Goal: Use online tool/utility: Utilize a website feature to perform a specific function

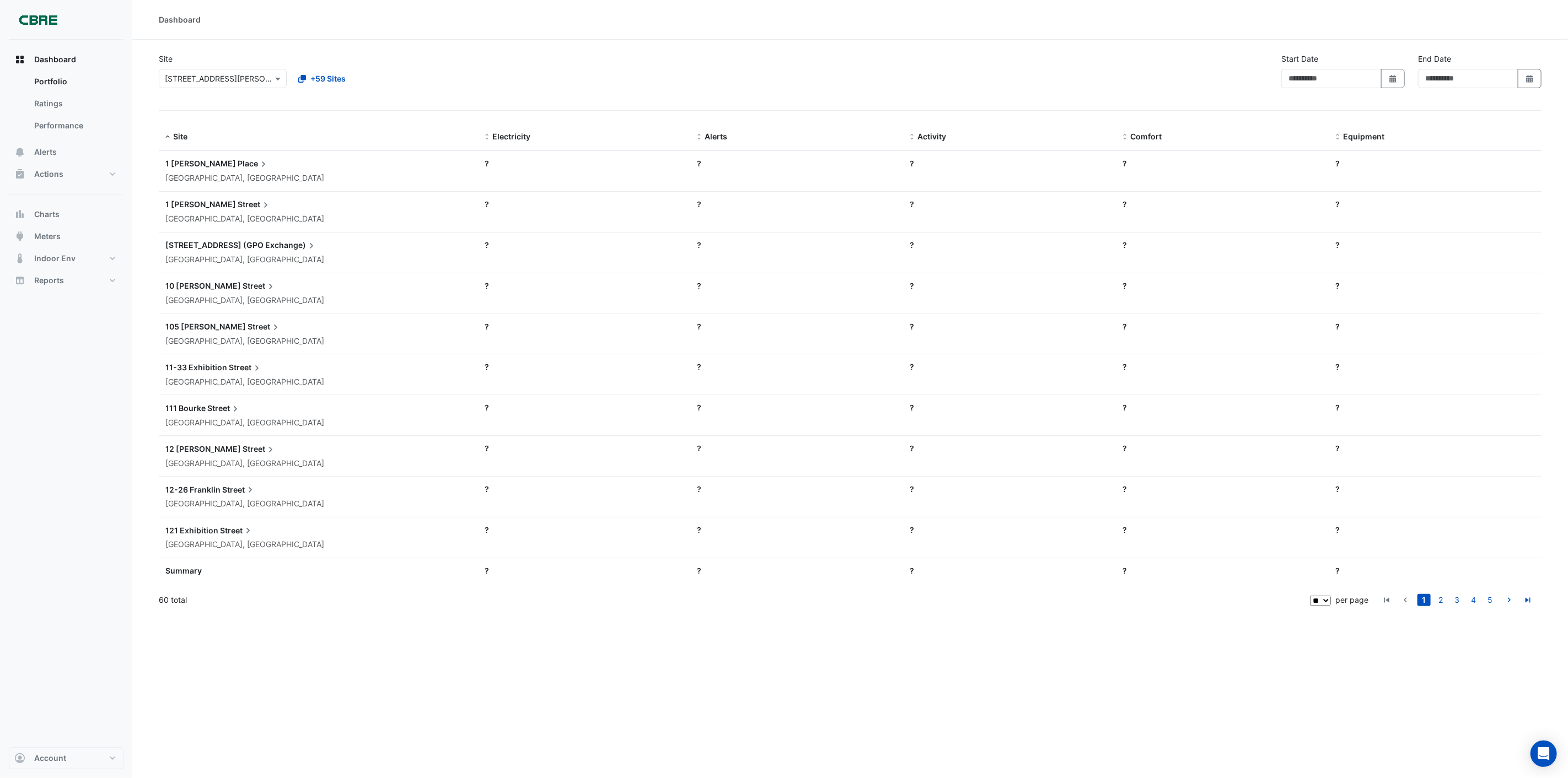
type input "**********"
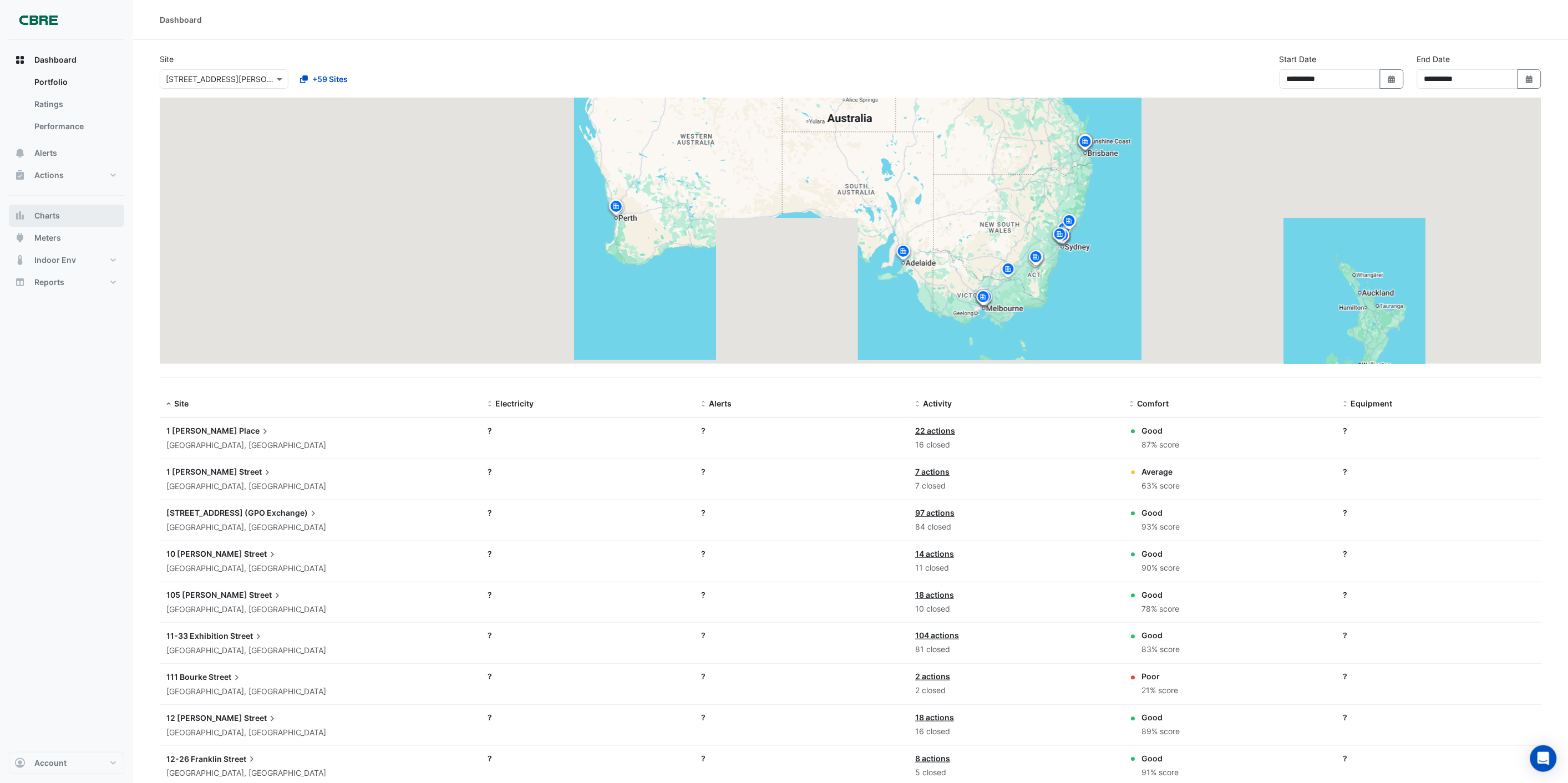
click at [46, 211] on span "Charts" at bounding box center [47, 216] width 25 height 11
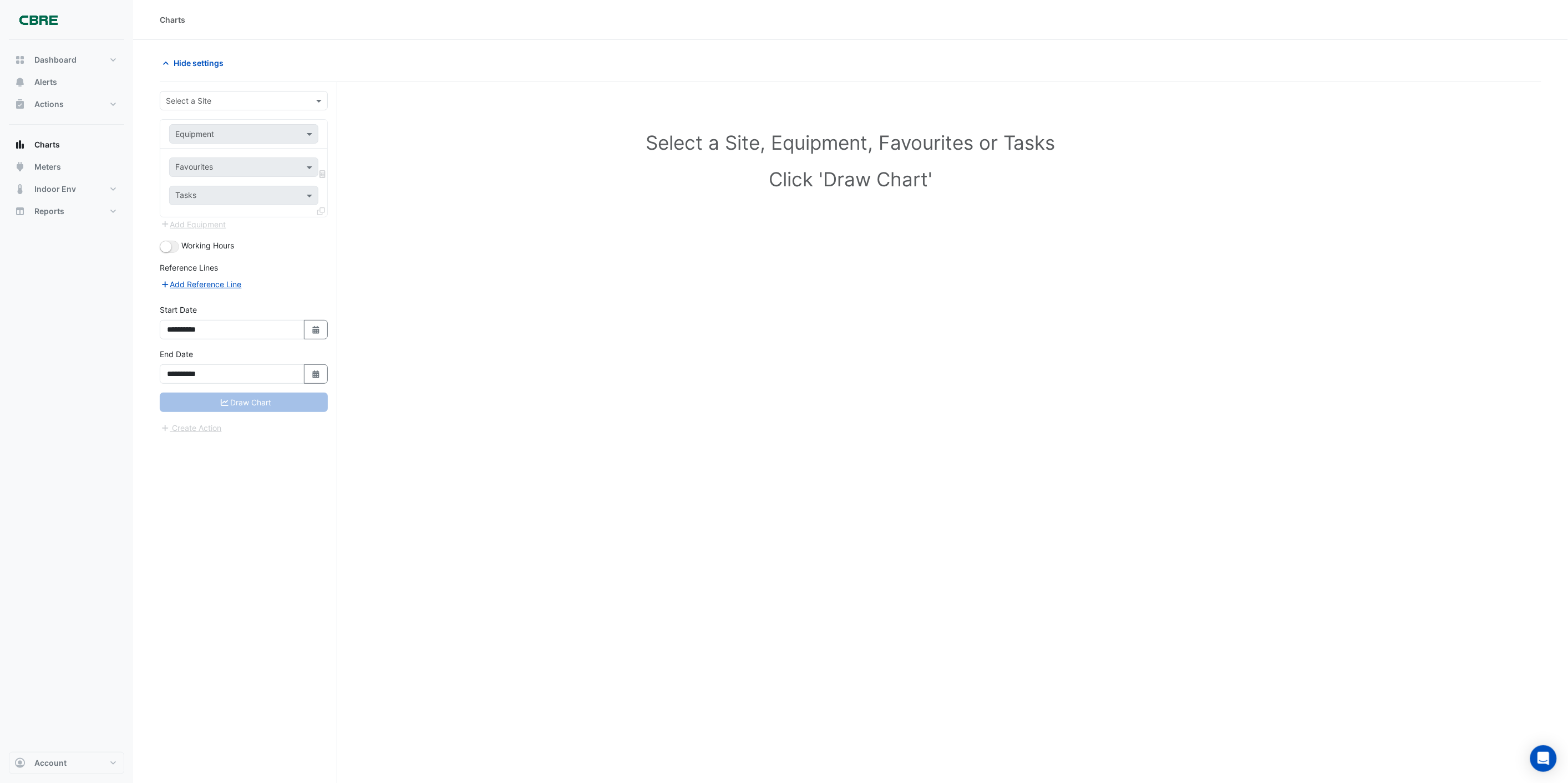
click at [481, 274] on div "Select a Site, Equipment, Favourites or Tasks Click 'Draw Chart'" at bounding box center [850, 453] width 1381 height 743
click at [247, 97] on input "text" at bounding box center [233, 101] width 134 height 11
click at [539, 126] on div "Select a Site, Equipment, Favourites or Tasks Click 'Draw Chart'" at bounding box center [850, 163] width 1368 height 136
click at [200, 100] on input "text" at bounding box center [233, 101] width 134 height 11
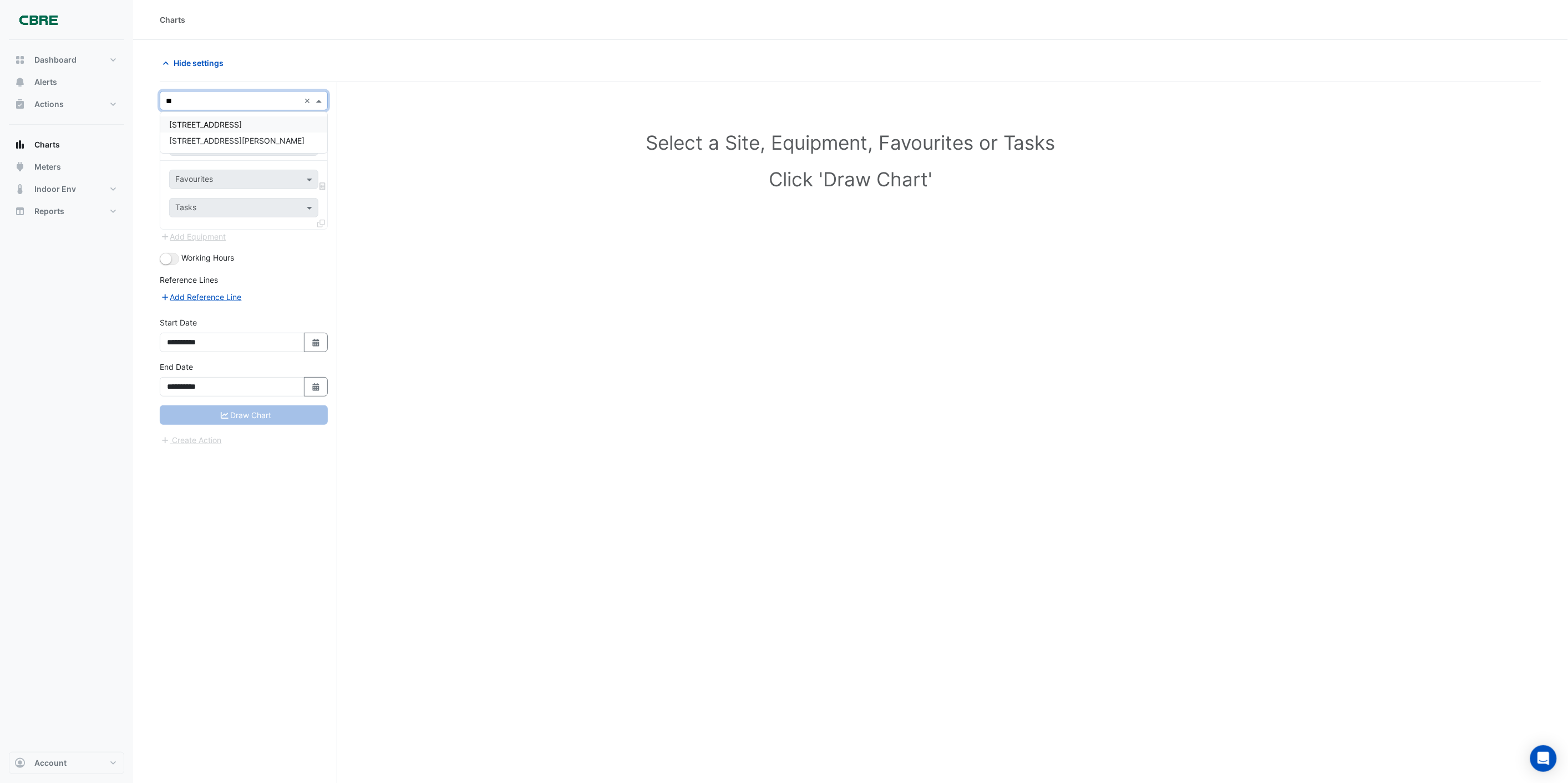
type input "***"
click at [190, 118] on div "[STREET_ADDRESS][PERSON_NAME]" at bounding box center [244, 124] width 167 height 17
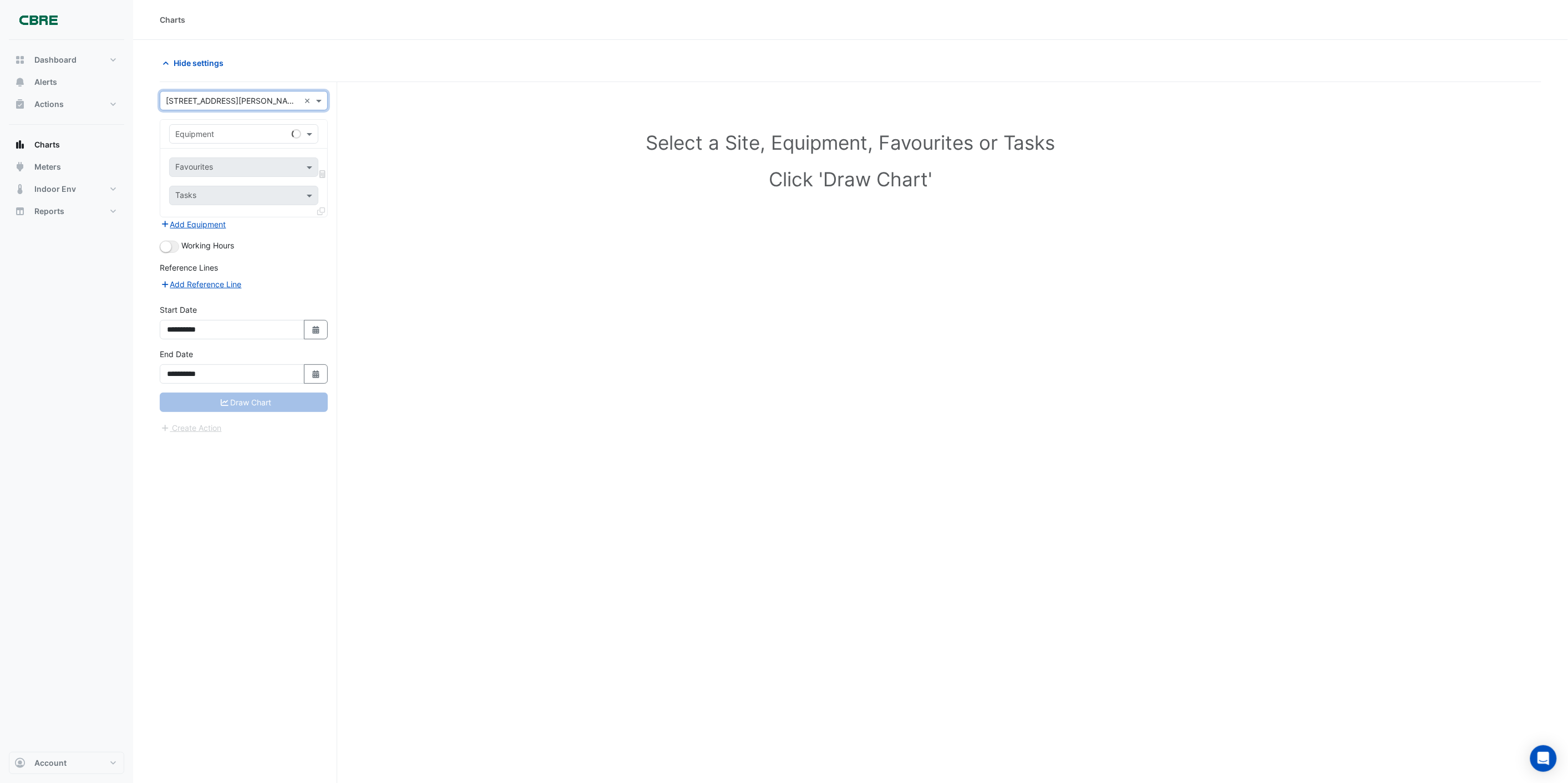
click at [194, 131] on input "text" at bounding box center [233, 134] width 115 height 11
click at [211, 213] on div "AHU-L11-2-B" at bounding box center [243, 206] width 148 height 17
click at [196, 163] on input "text" at bounding box center [231, 168] width 112 height 11
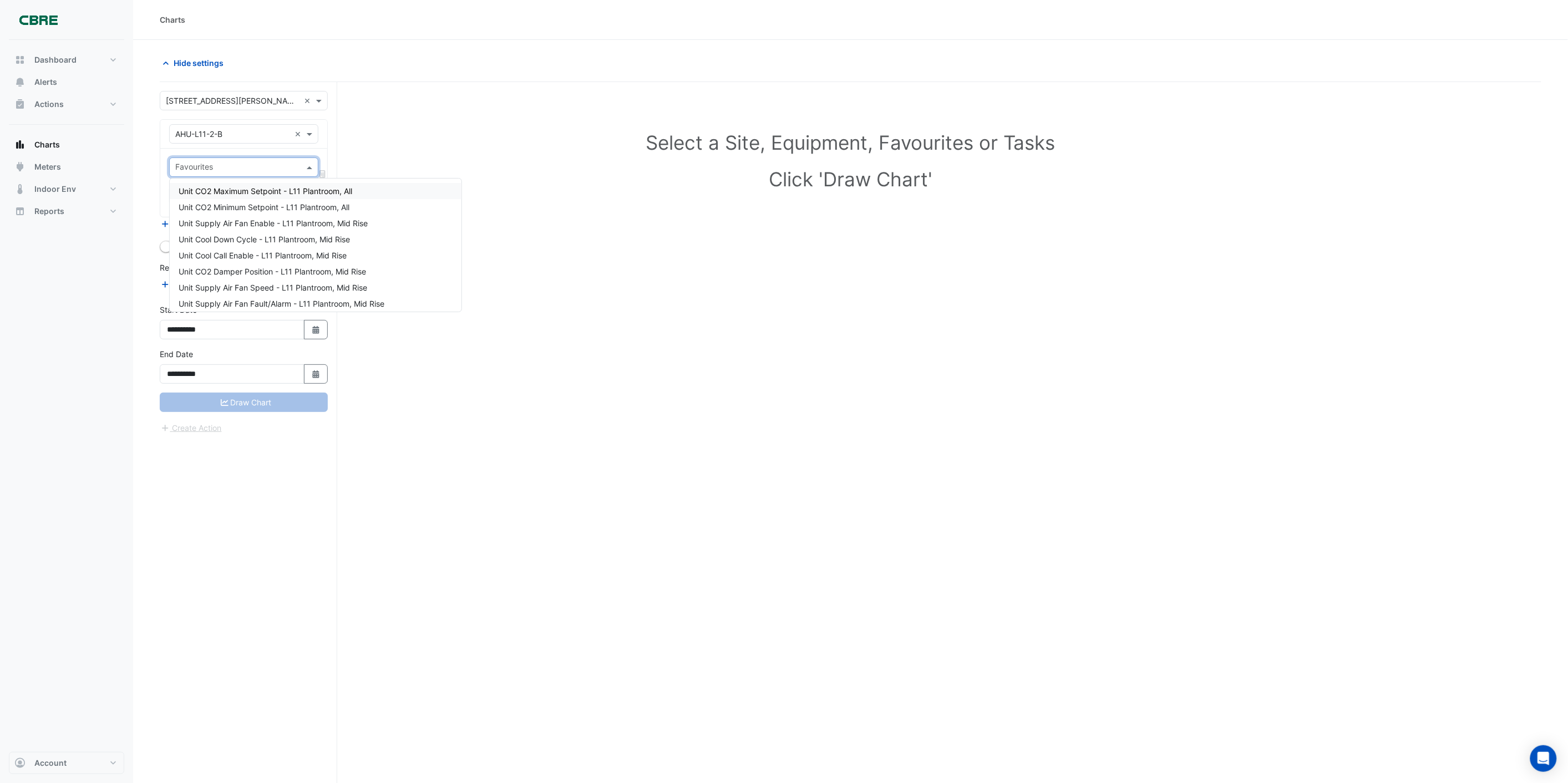
click at [213, 189] on span "Unit CO2 Maximum Setpoint - L11 Plantroom, All" at bounding box center [266, 191] width 174 height 10
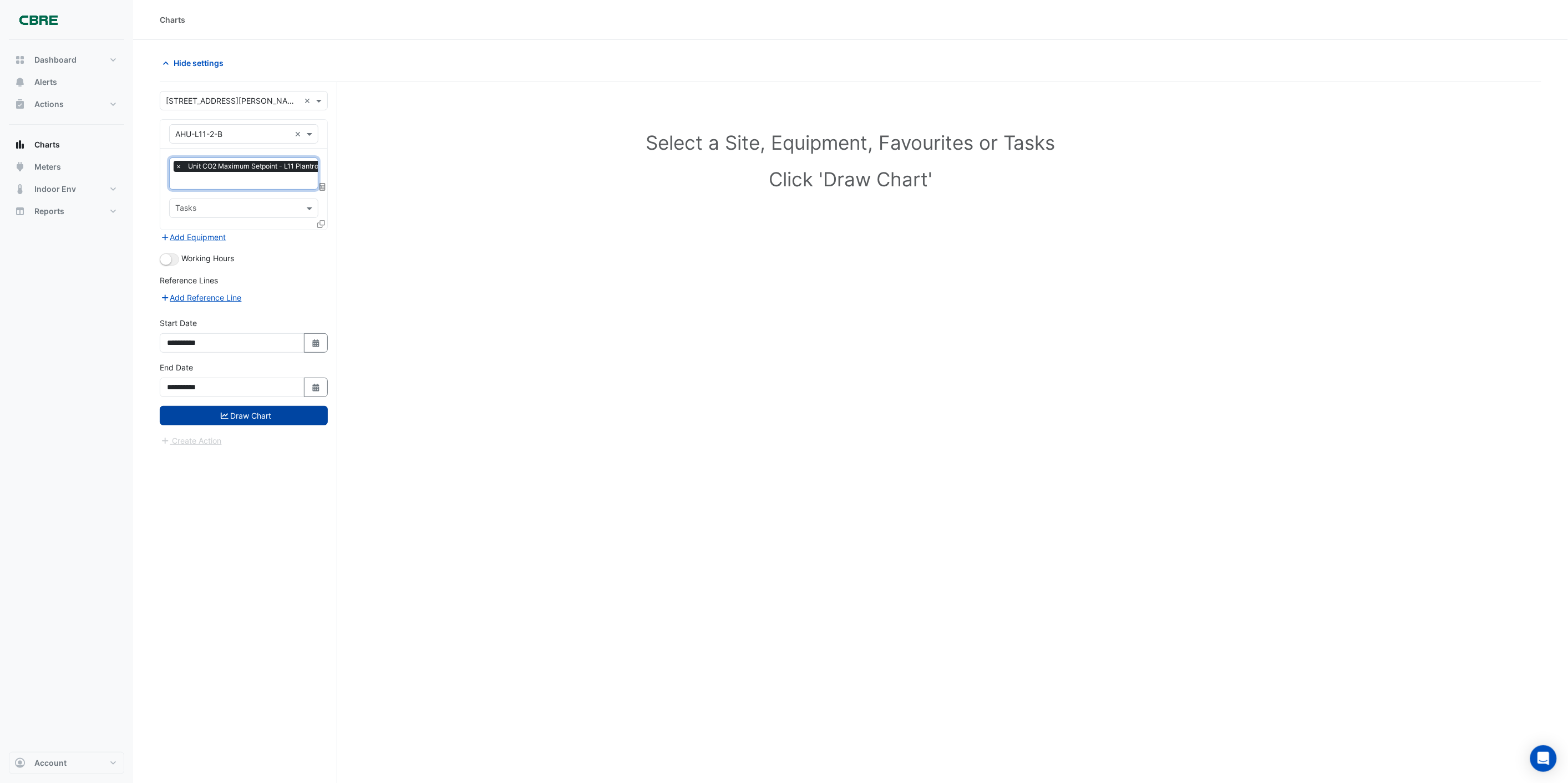
click at [202, 412] on button "Draw Chart" at bounding box center [243, 415] width 168 height 19
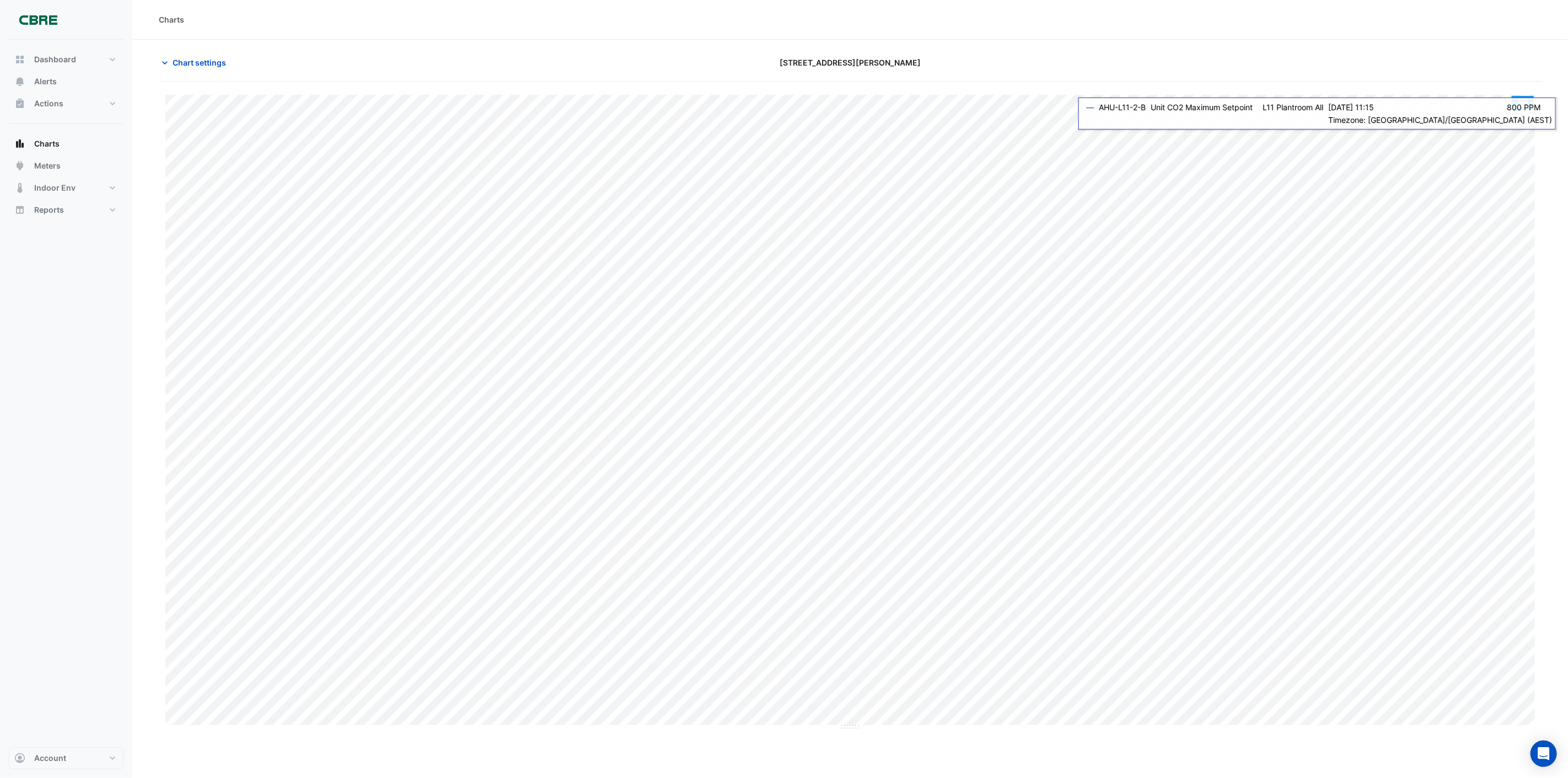
click at [1522, 107] on button "button" at bounding box center [1523, 103] width 22 height 14
click at [1483, 69] on div at bounding box center [1315, 62] width 465 height 19
click at [1520, 106] on button "button" at bounding box center [1523, 103] width 22 height 14
click at [1352, 73] on div "Chart settings 555 Collins Street" at bounding box center [850, 66] width 1382 height 28
click at [1527, 101] on button "button" at bounding box center [1523, 103] width 22 height 14
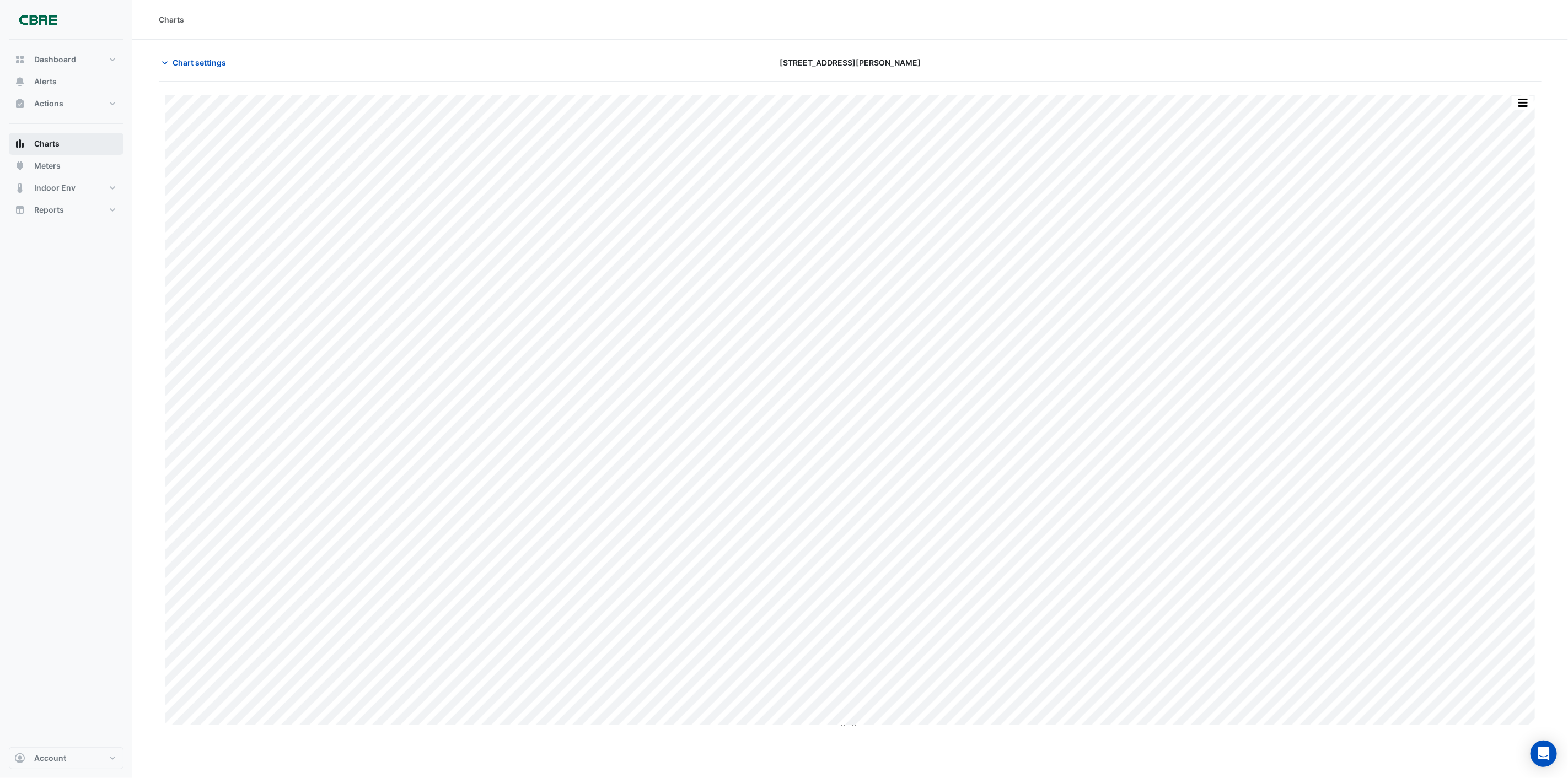
click at [79, 143] on button "Charts" at bounding box center [66, 144] width 115 height 22
click at [190, 52] on section "Chart settings 555 Collins Street Print Save as JPEG Save as PNG Pivot Data Tab…" at bounding box center [850, 385] width 1435 height 692
click at [190, 63] on span "Chart settings" at bounding box center [199, 62] width 54 height 11
click at [496, 58] on div "Hide settings" at bounding box center [383, 62] width 462 height 19
click at [607, 52] on section "Hide settings 555 Collins Street Print Save as JPEG Save as PNG Pivot Data Tabl…" at bounding box center [845, 430] width 1426 height 781
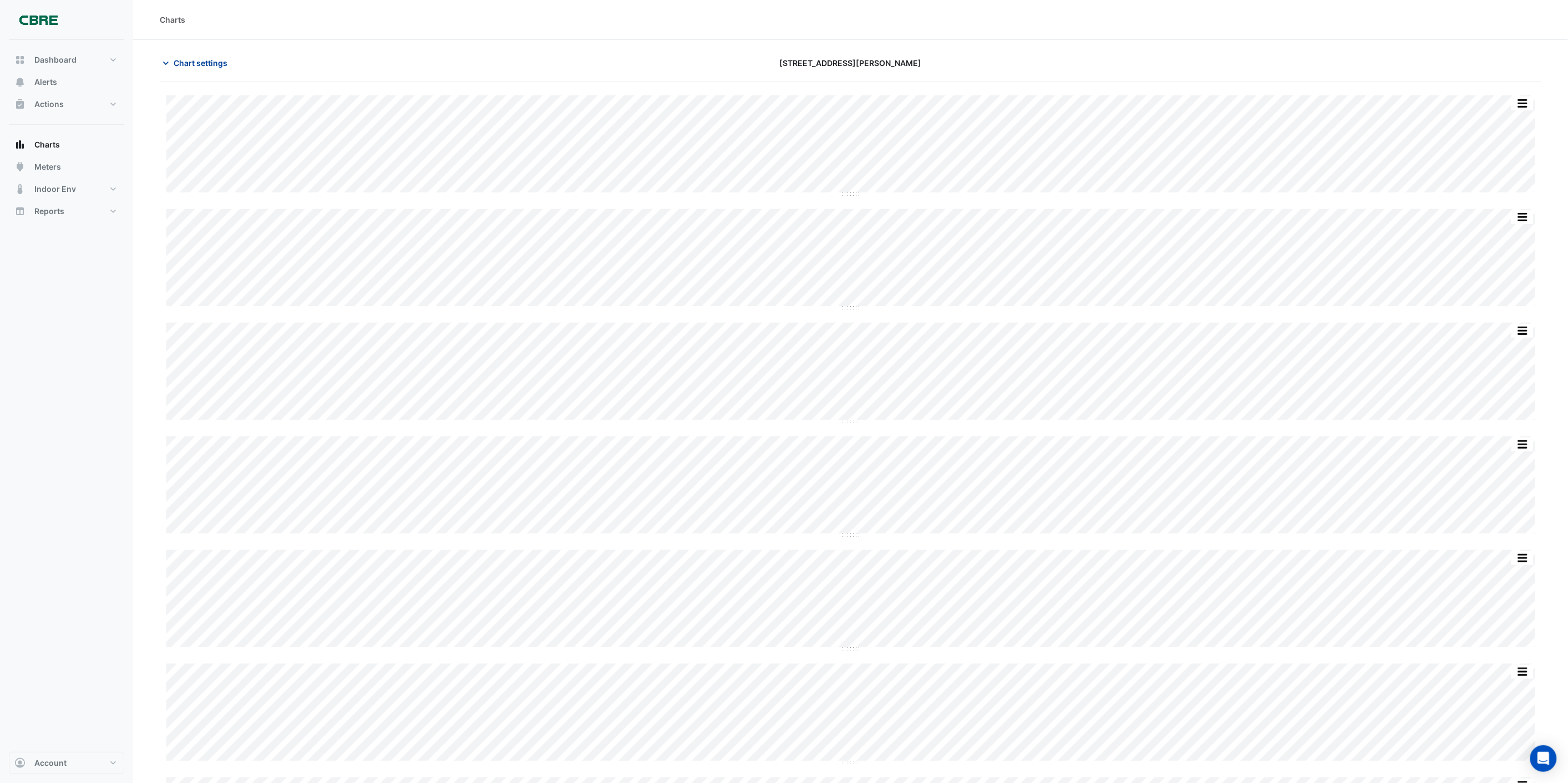
click at [219, 59] on span "Chart settings" at bounding box center [201, 63] width 54 height 11
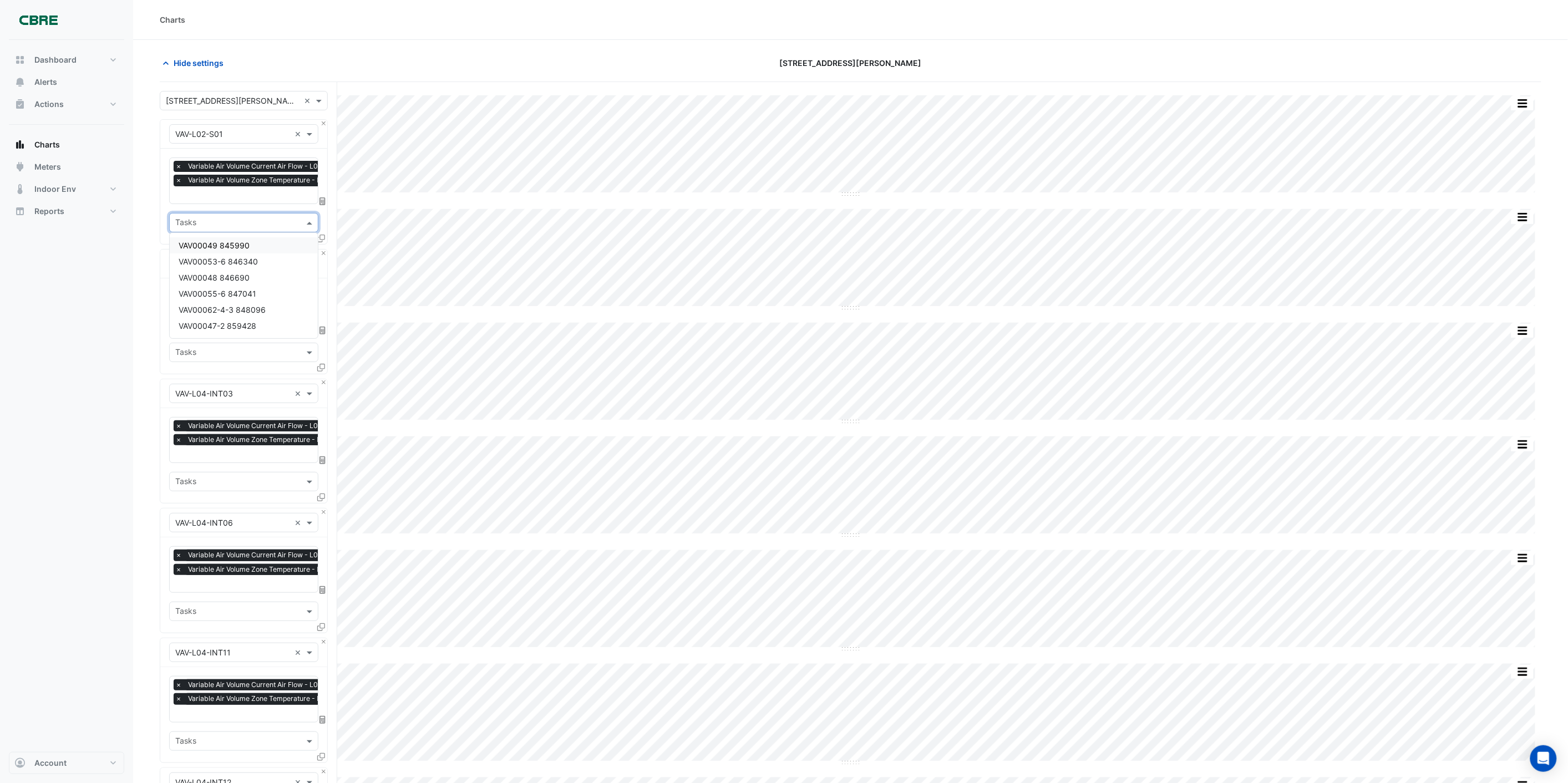
click at [206, 220] on input "text" at bounding box center [237, 223] width 124 height 11
click at [141, 211] on section "Hide settings [STREET_ADDRESS][PERSON_NAME] Split by Unit Split All Split None …" at bounding box center [850, 644] width 1435 height 1208
click at [211, 193] on input "text" at bounding box center [262, 196] width 175 height 11
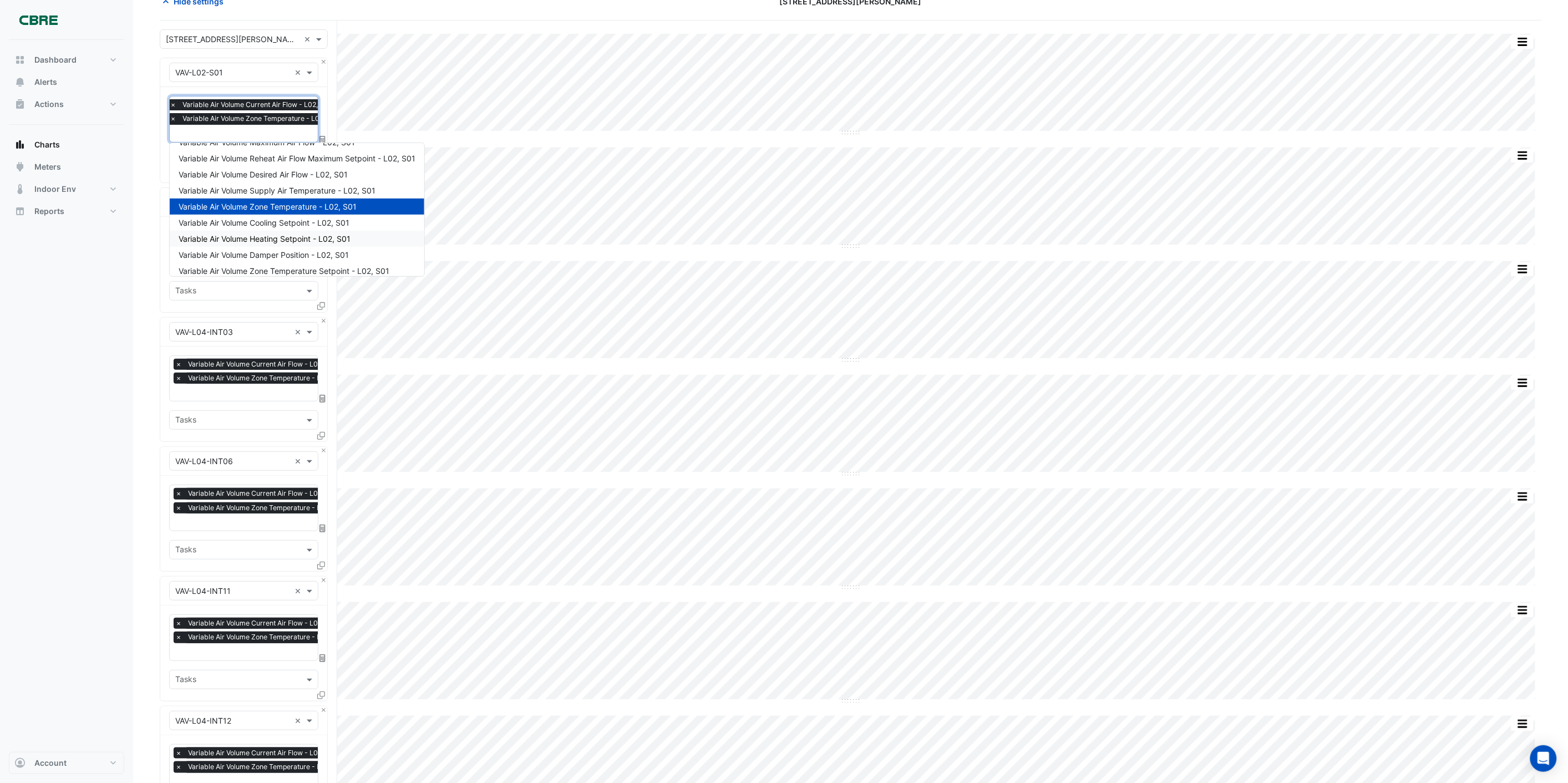
scroll to position [101, 0]
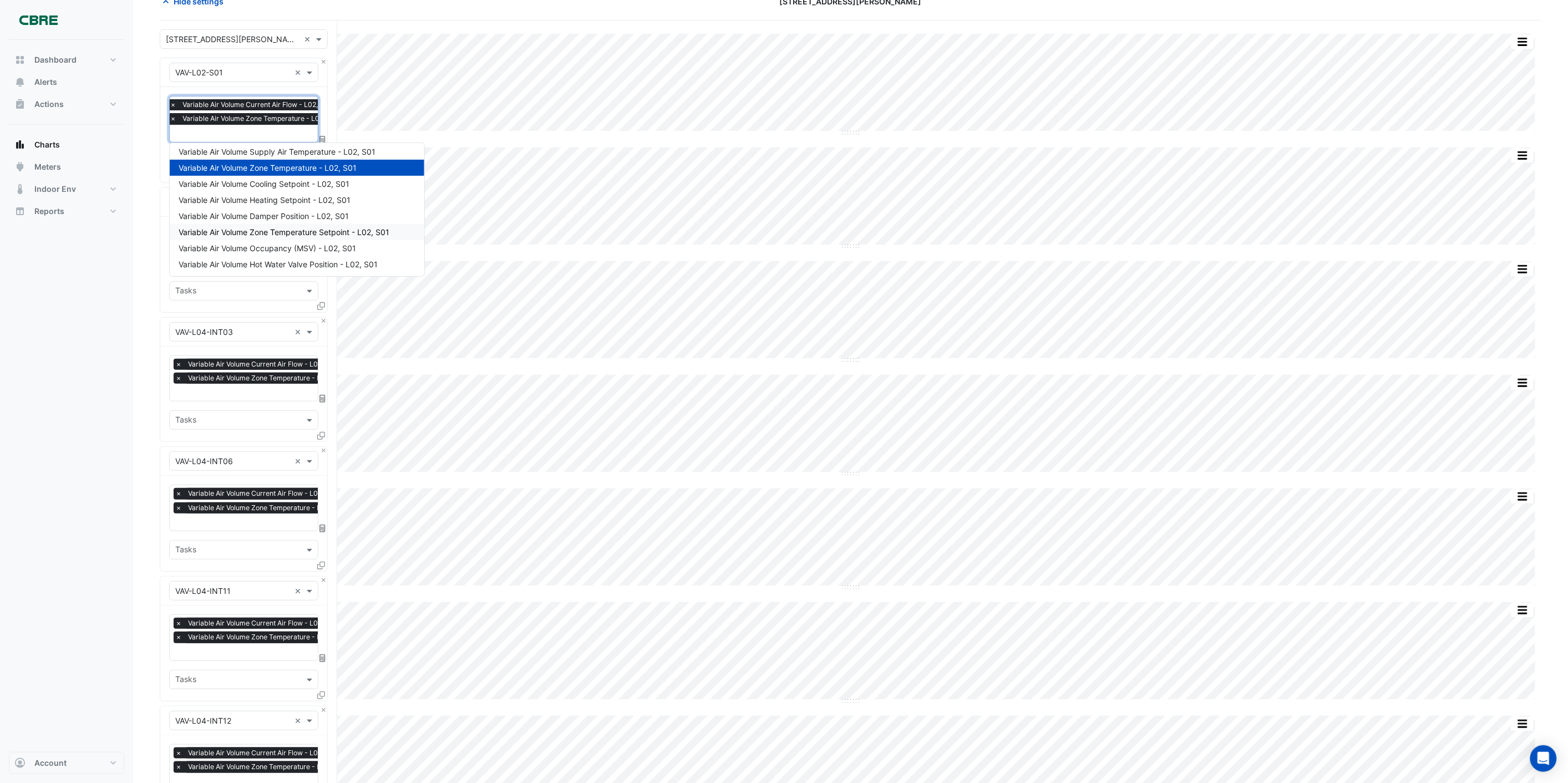
click at [152, 237] on section "Hide settings [STREET_ADDRESS][PERSON_NAME] Split by Unit Split All Split None …" at bounding box center [850, 582] width 1435 height 1208
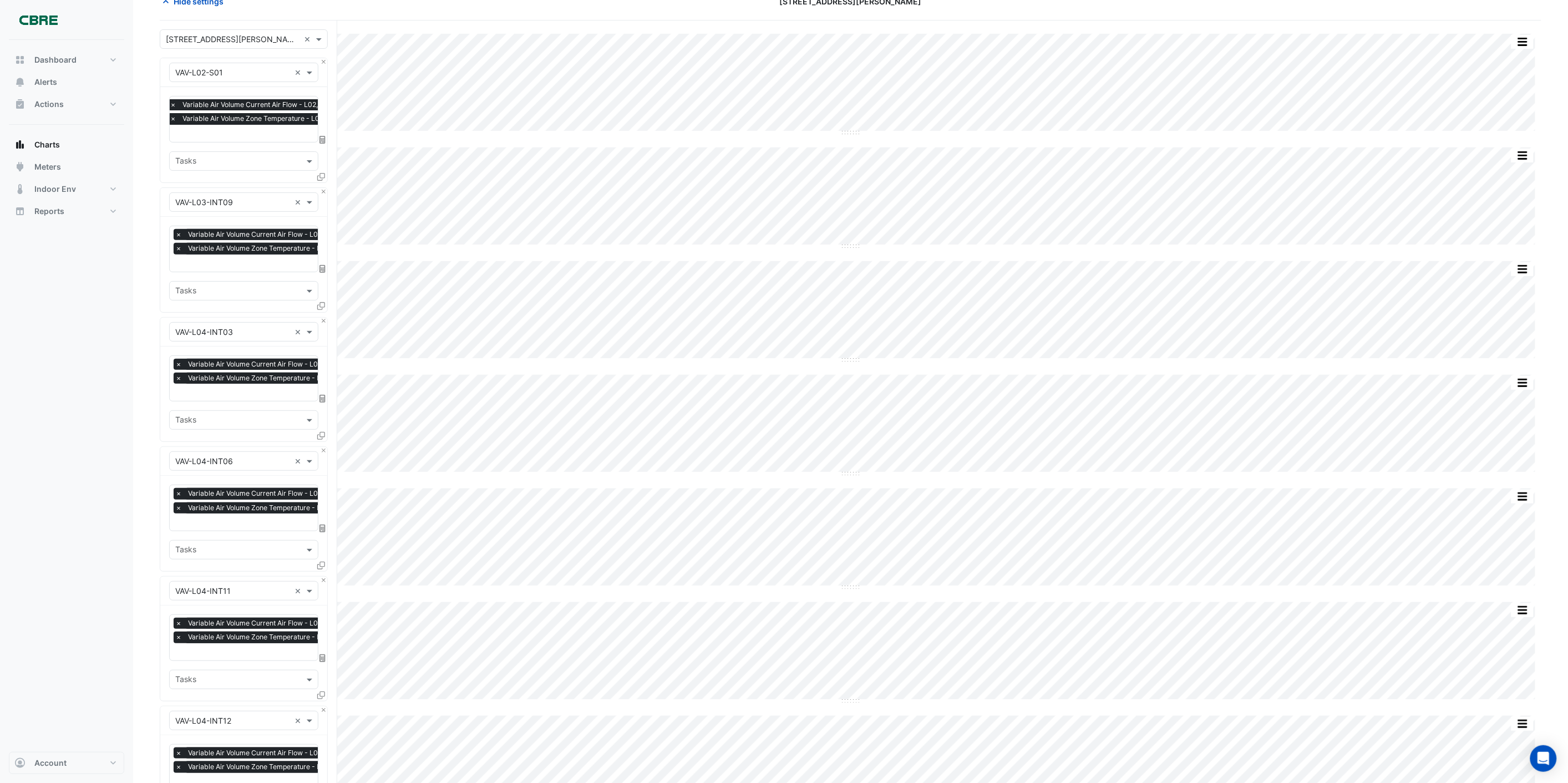
click at [507, 249] on div "Split by Unit Split All Split None Print Save as JPEG Save as PNG Pivot Data Ta…" at bounding box center [850, 425] width 1381 height 783
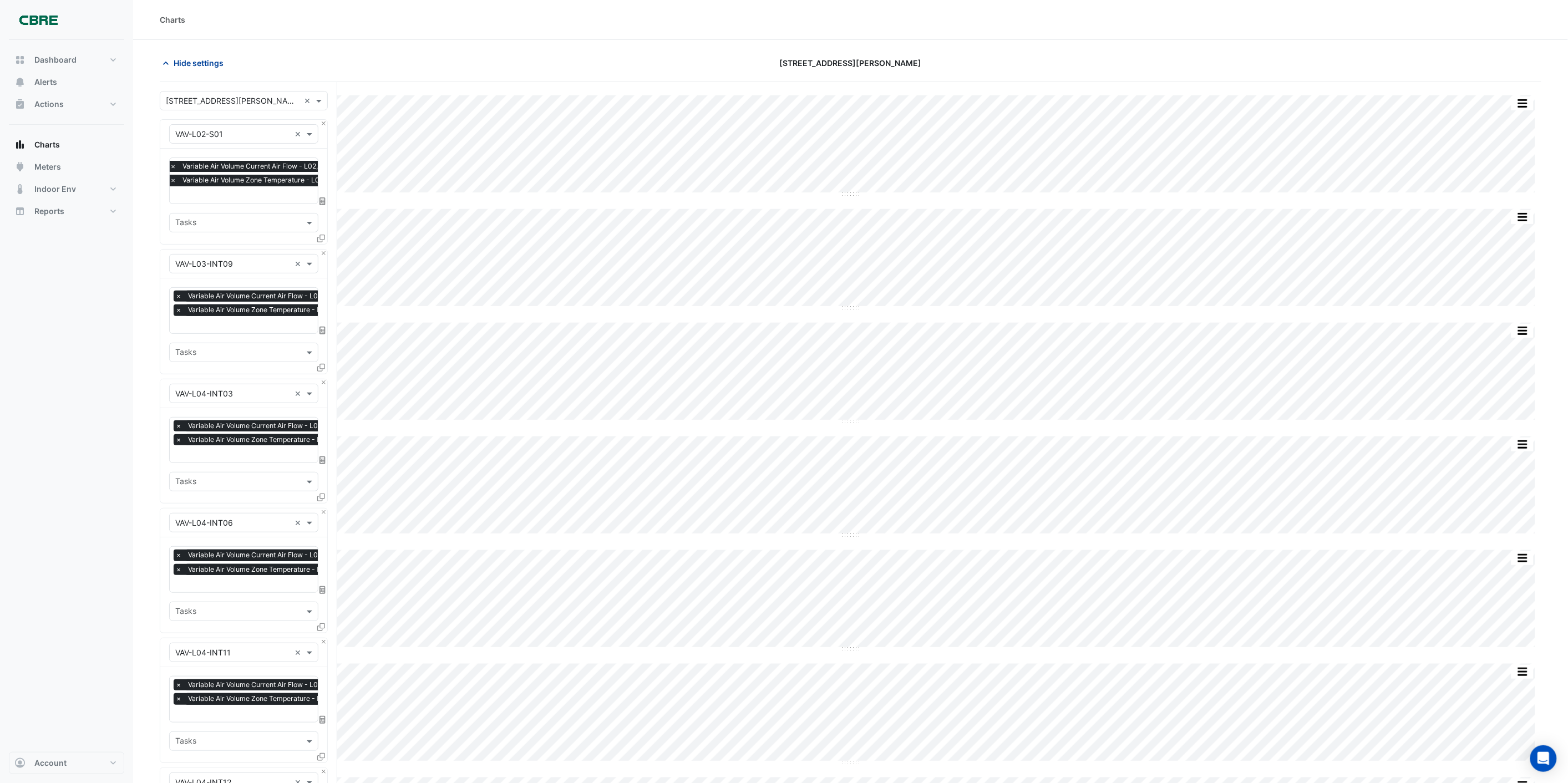
click at [200, 64] on span "Hide settings" at bounding box center [198, 63] width 50 height 11
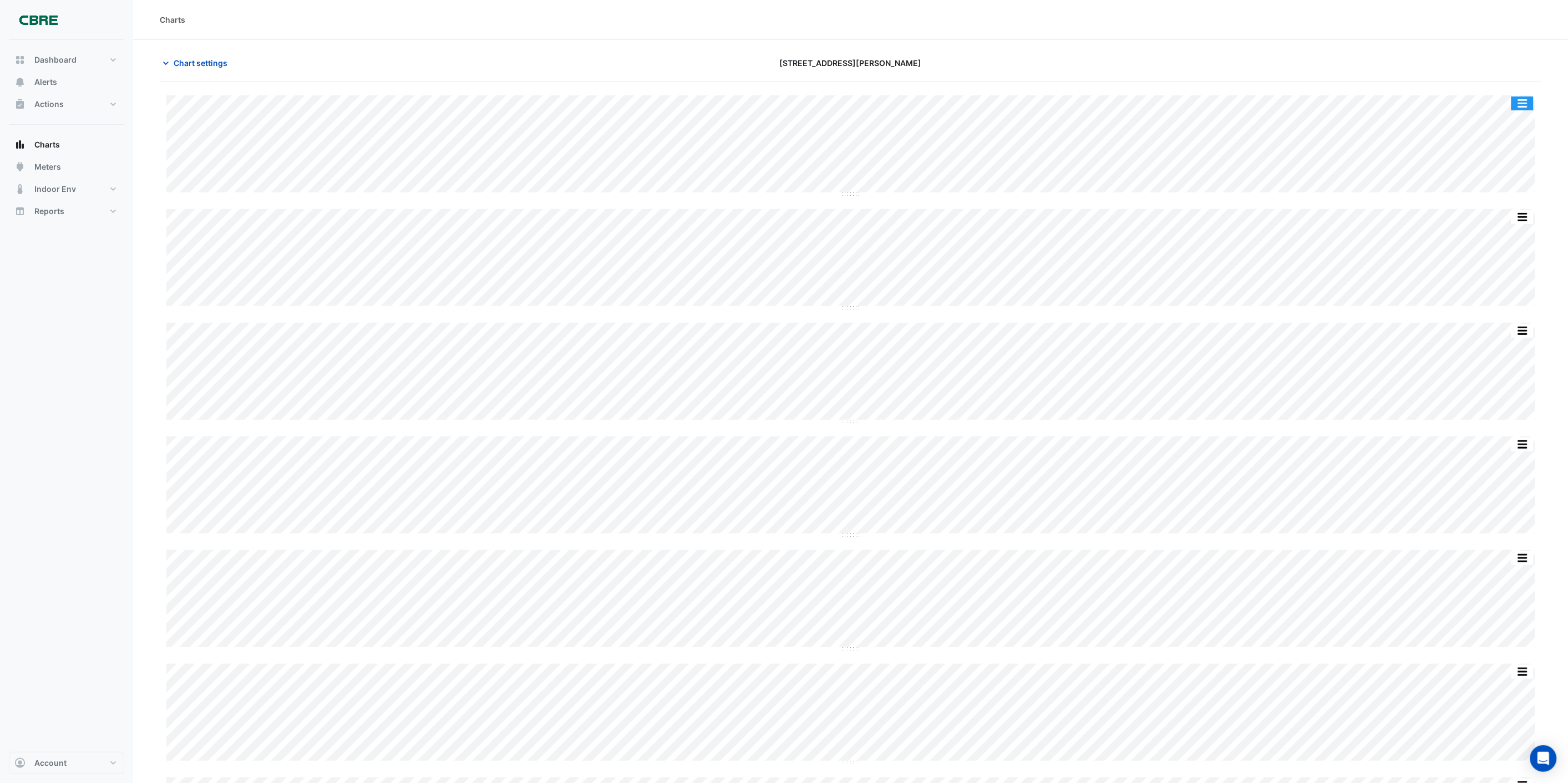
click at [1514, 105] on button "button" at bounding box center [1523, 103] width 23 height 14
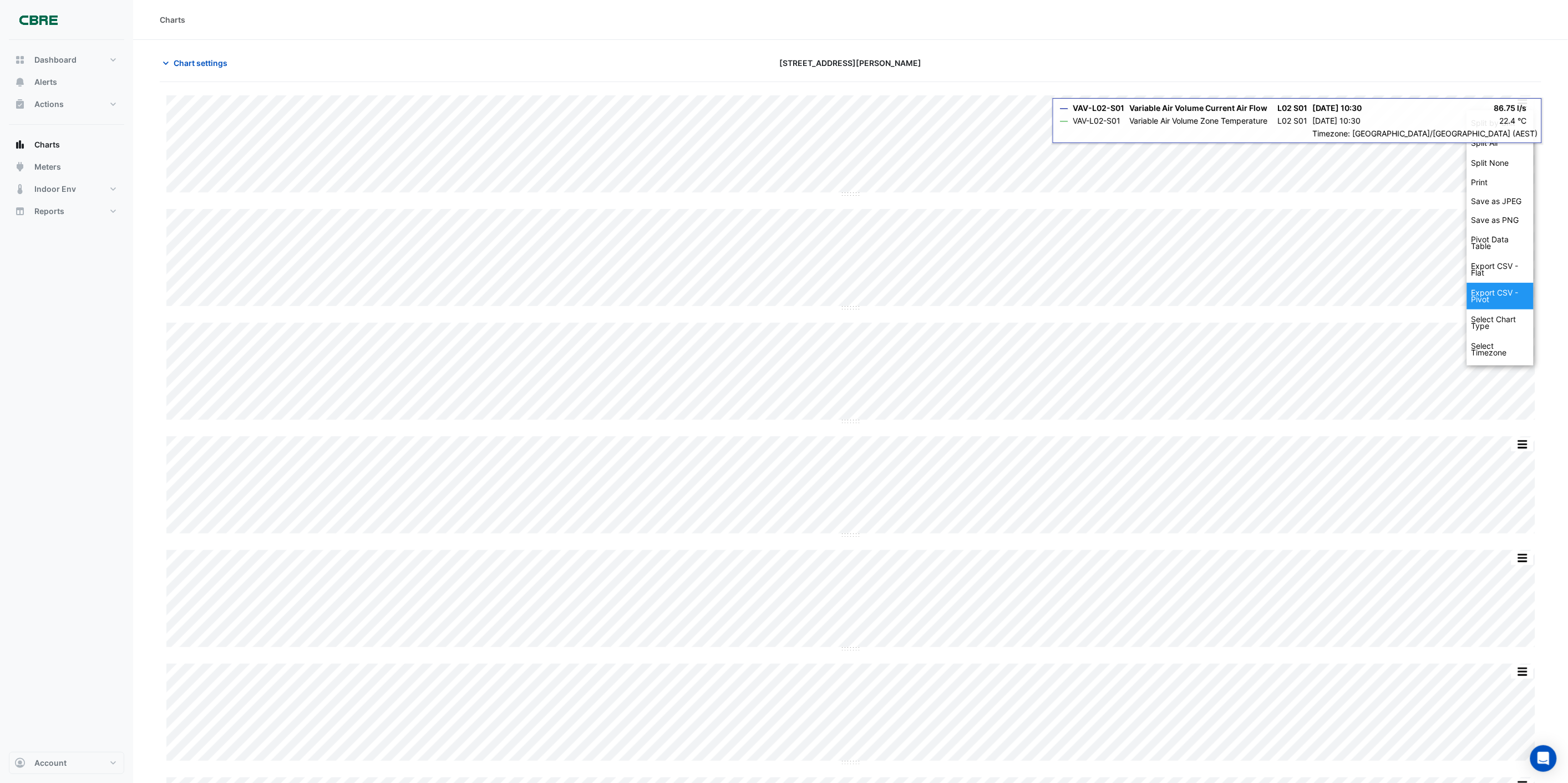
click at [1485, 302] on div "Export CSV - Pivot" at bounding box center [1500, 296] width 67 height 27
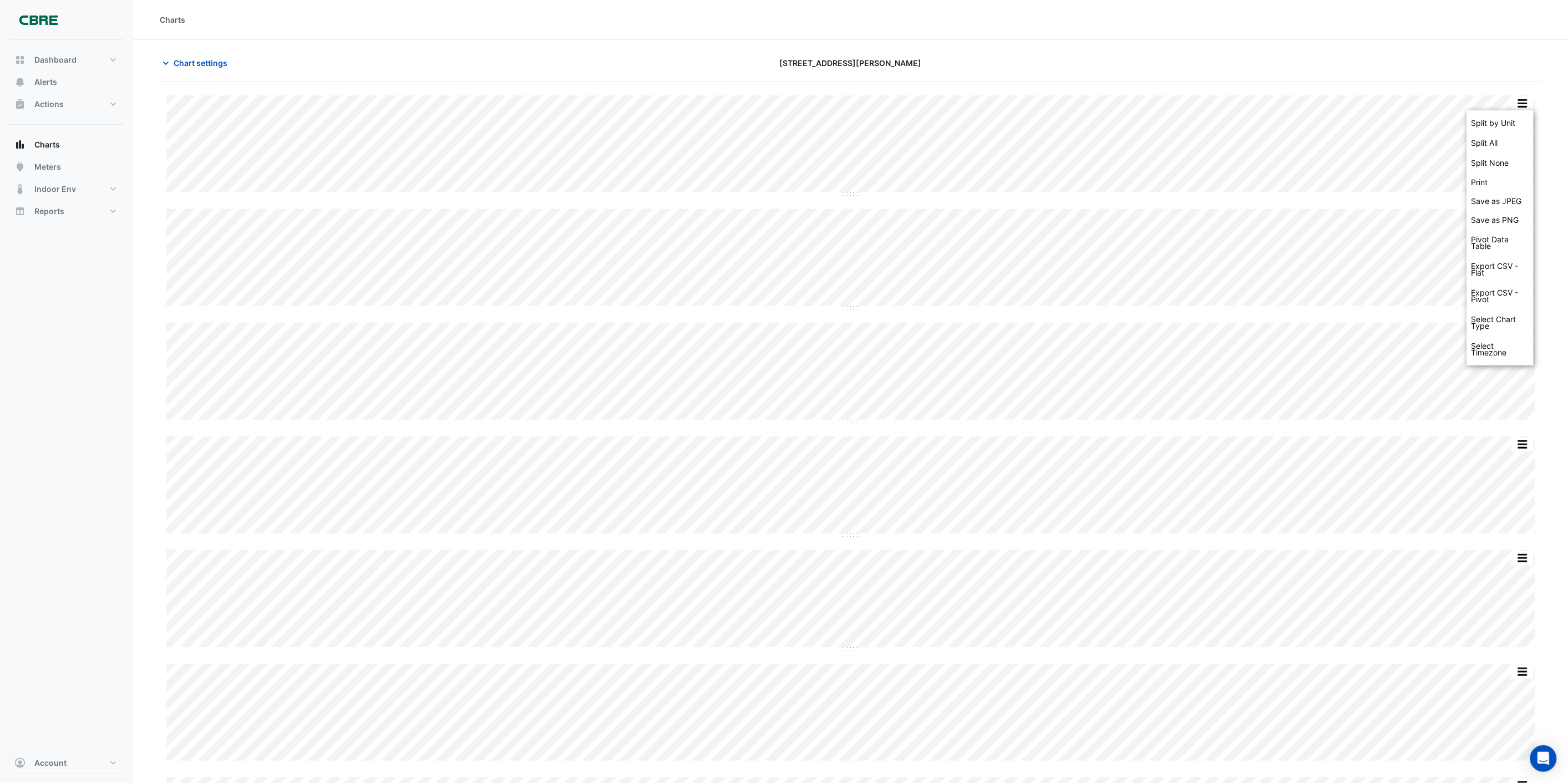
click at [1317, 25] on div "Charts" at bounding box center [850, 19] width 1381 height 11
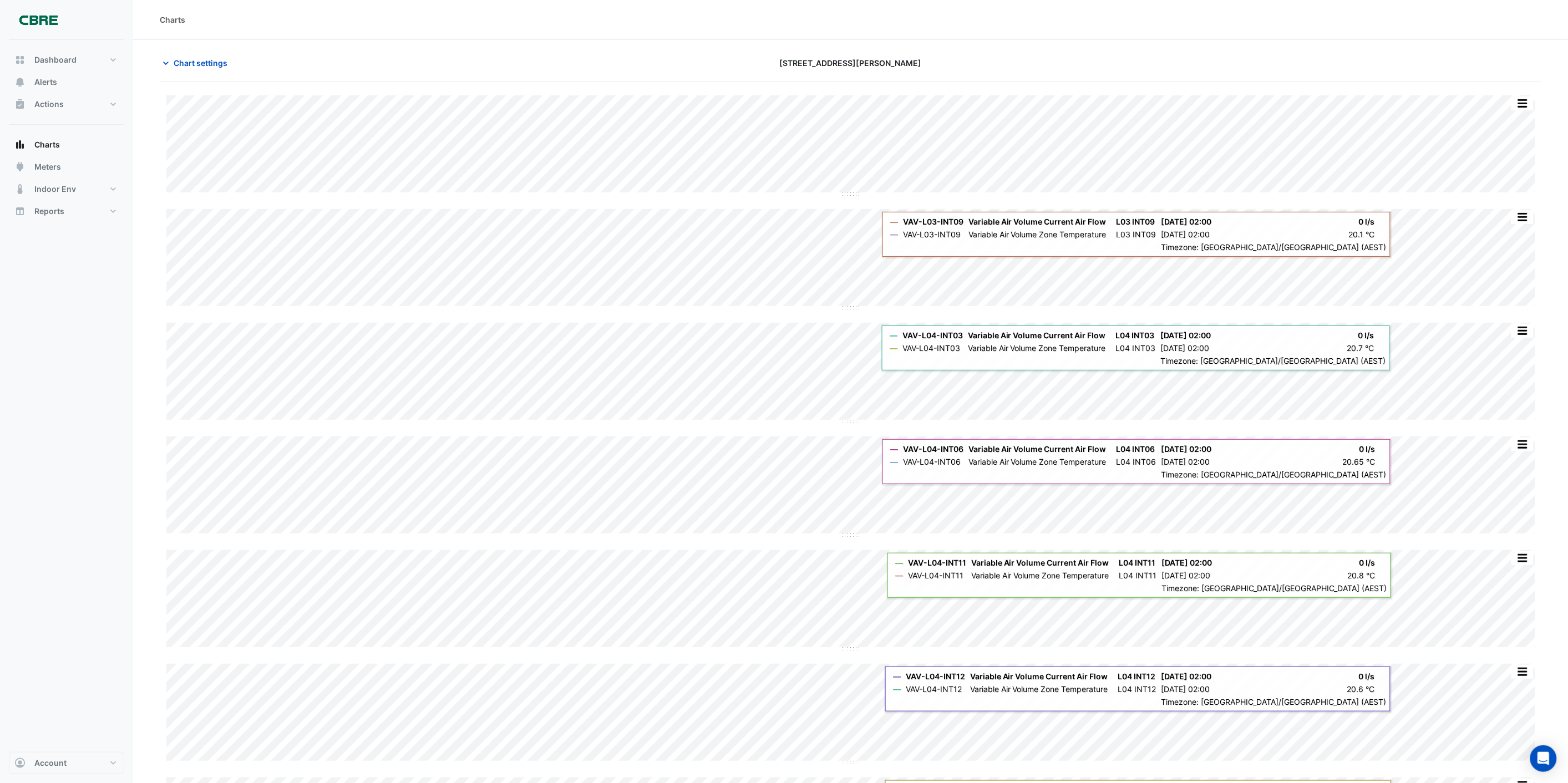
click at [1266, 50] on section "Chart settings [STREET_ADDRESS][PERSON_NAME] Split by Unit Split All Split None…" at bounding box center [850, 466] width 1435 height 852
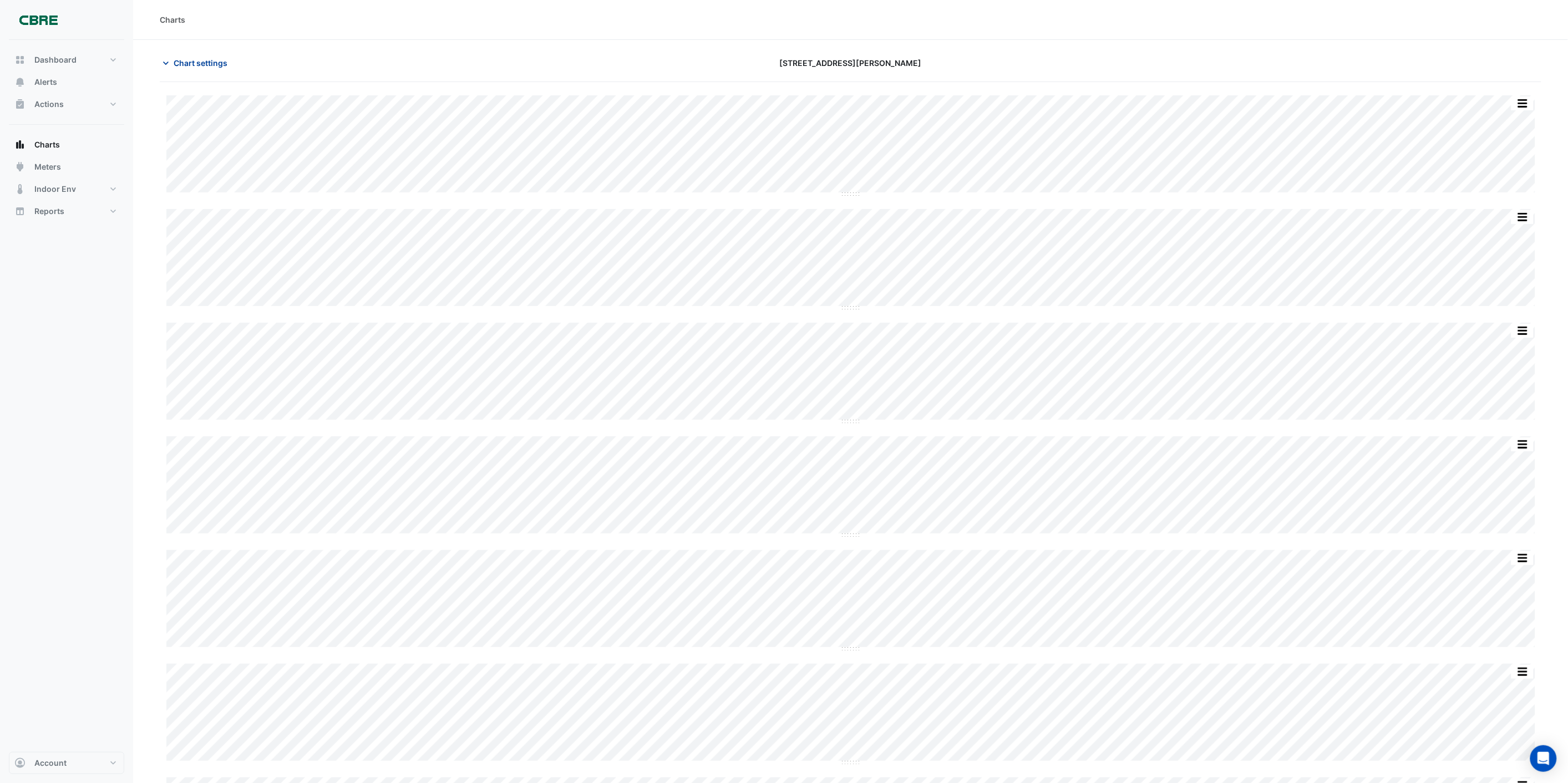
click at [191, 58] on span "Chart settings" at bounding box center [201, 63] width 54 height 11
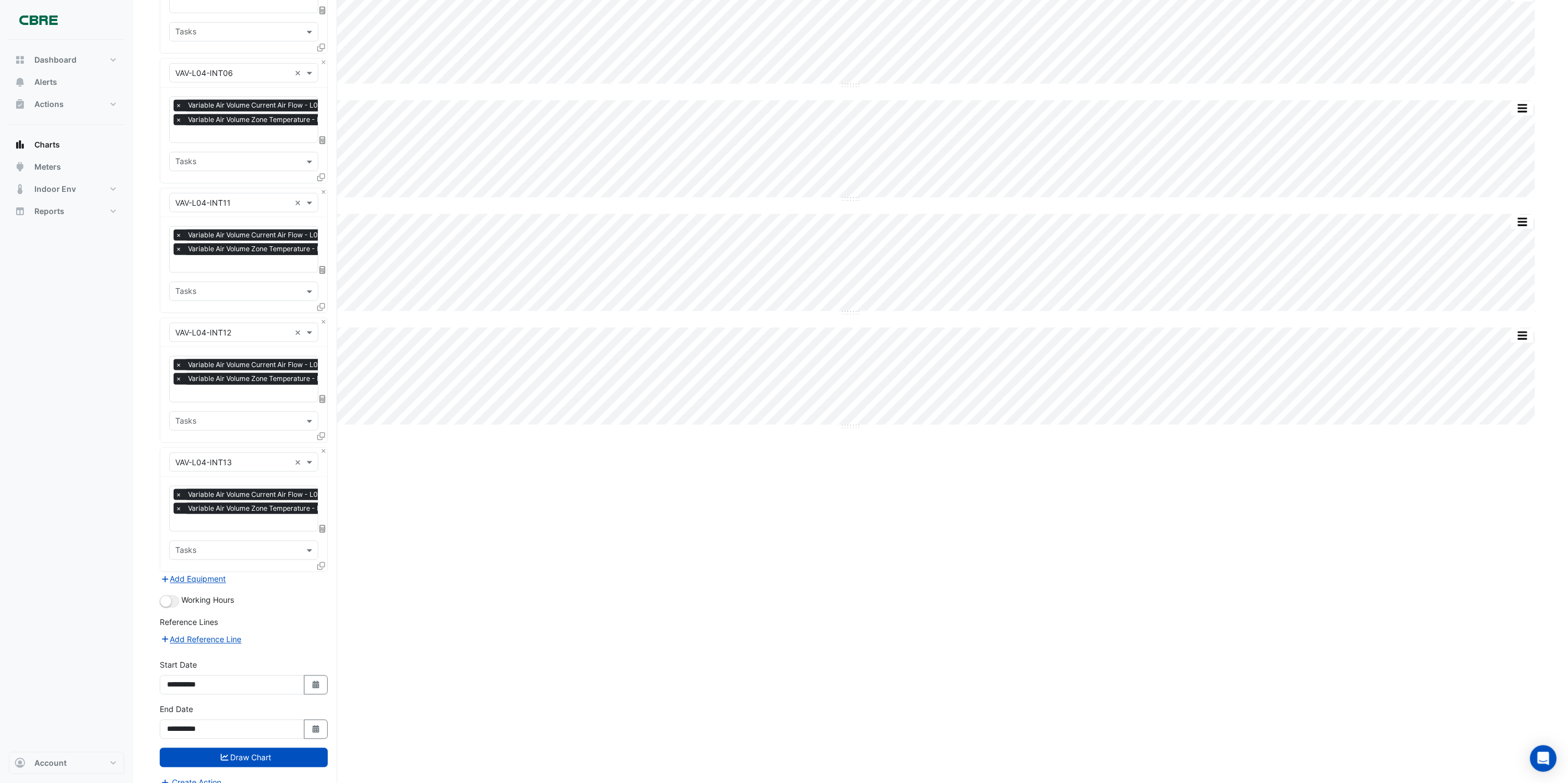
scroll to position [458, 0]
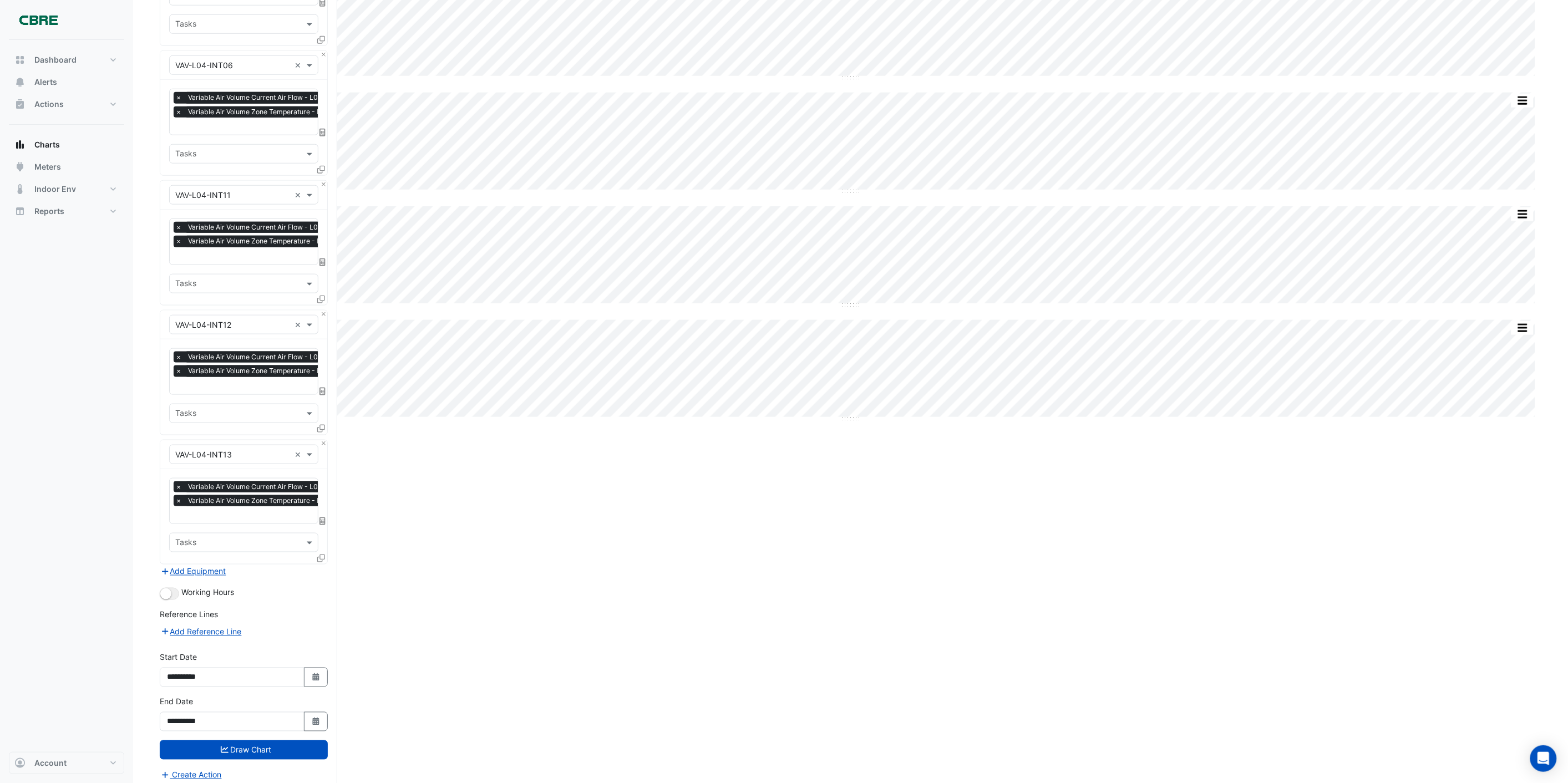
click at [507, 592] on div "Split by Unit Split All Split None Print Save as JPEG Save as PNG Pivot Data Ta…" at bounding box center [850, 208] width 1381 height 1166
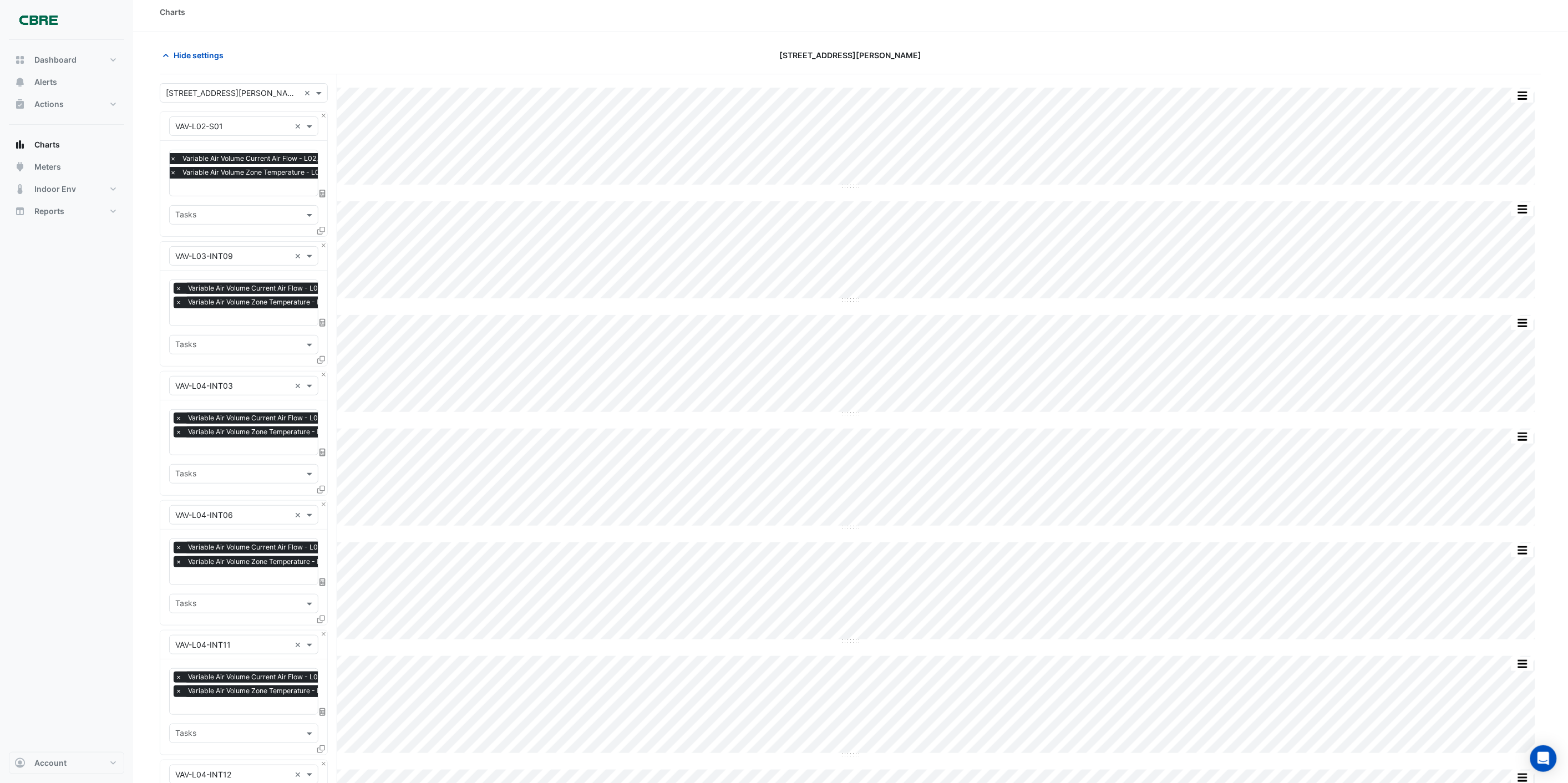
scroll to position [0, 0]
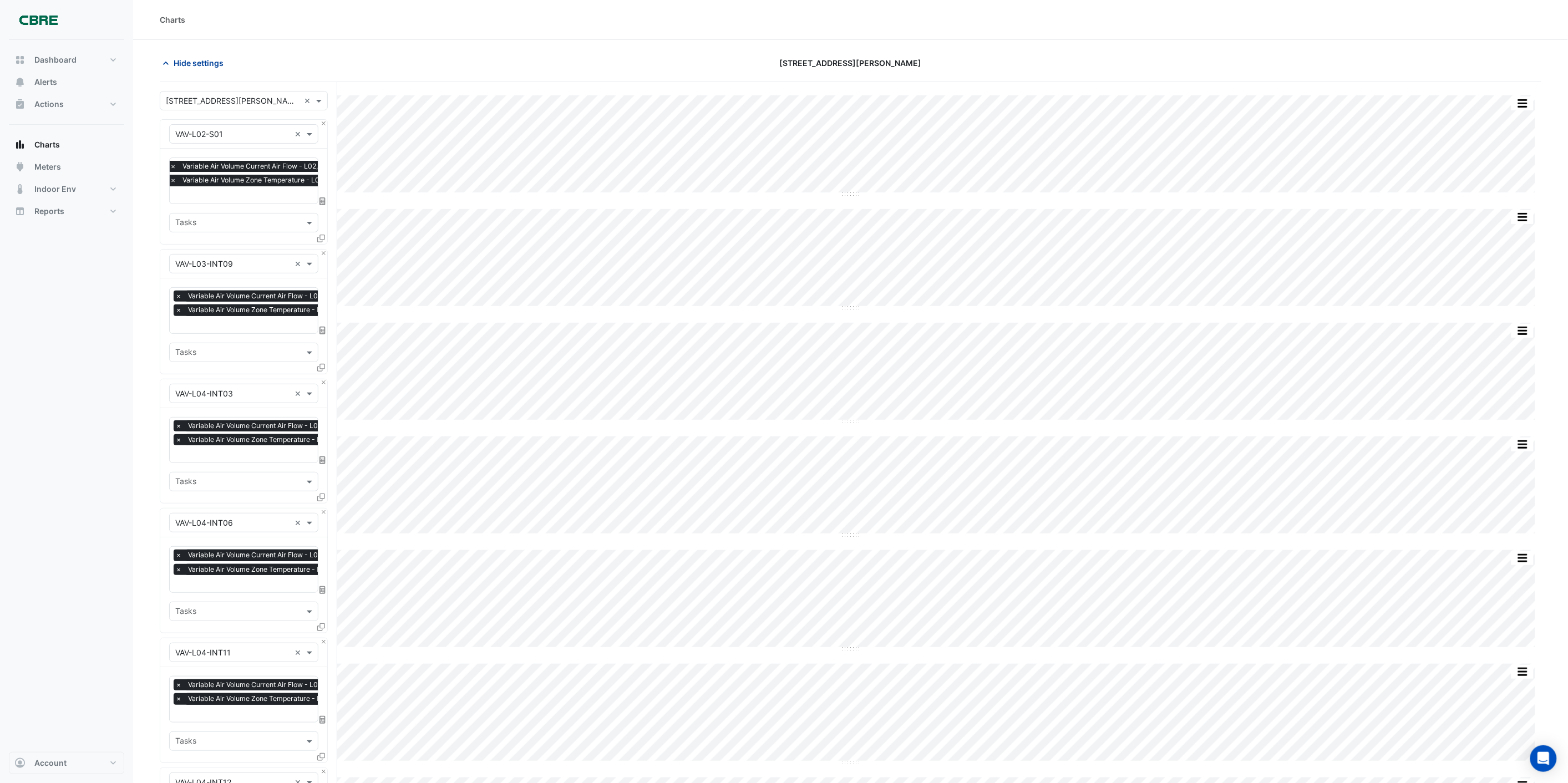
click at [187, 67] on span "Hide settings" at bounding box center [198, 63] width 50 height 11
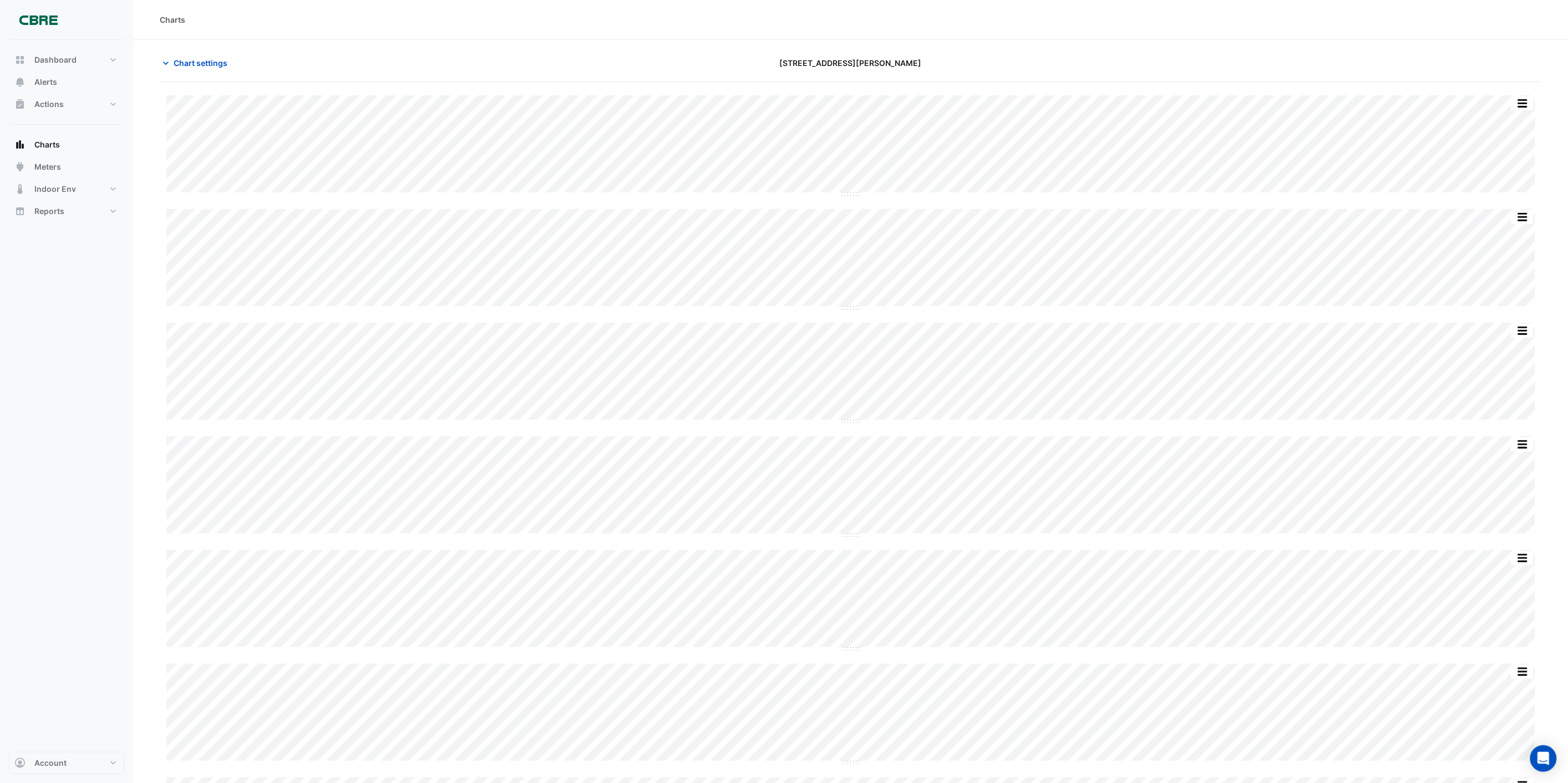
click at [1067, 49] on section "Chart settings [STREET_ADDRESS][PERSON_NAME] Split by Unit Split All Split None…" at bounding box center [850, 466] width 1435 height 852
click at [1526, 97] on button "button" at bounding box center [1523, 103] width 23 height 14
click at [1520, 162] on div "Split None" at bounding box center [1500, 163] width 67 height 20
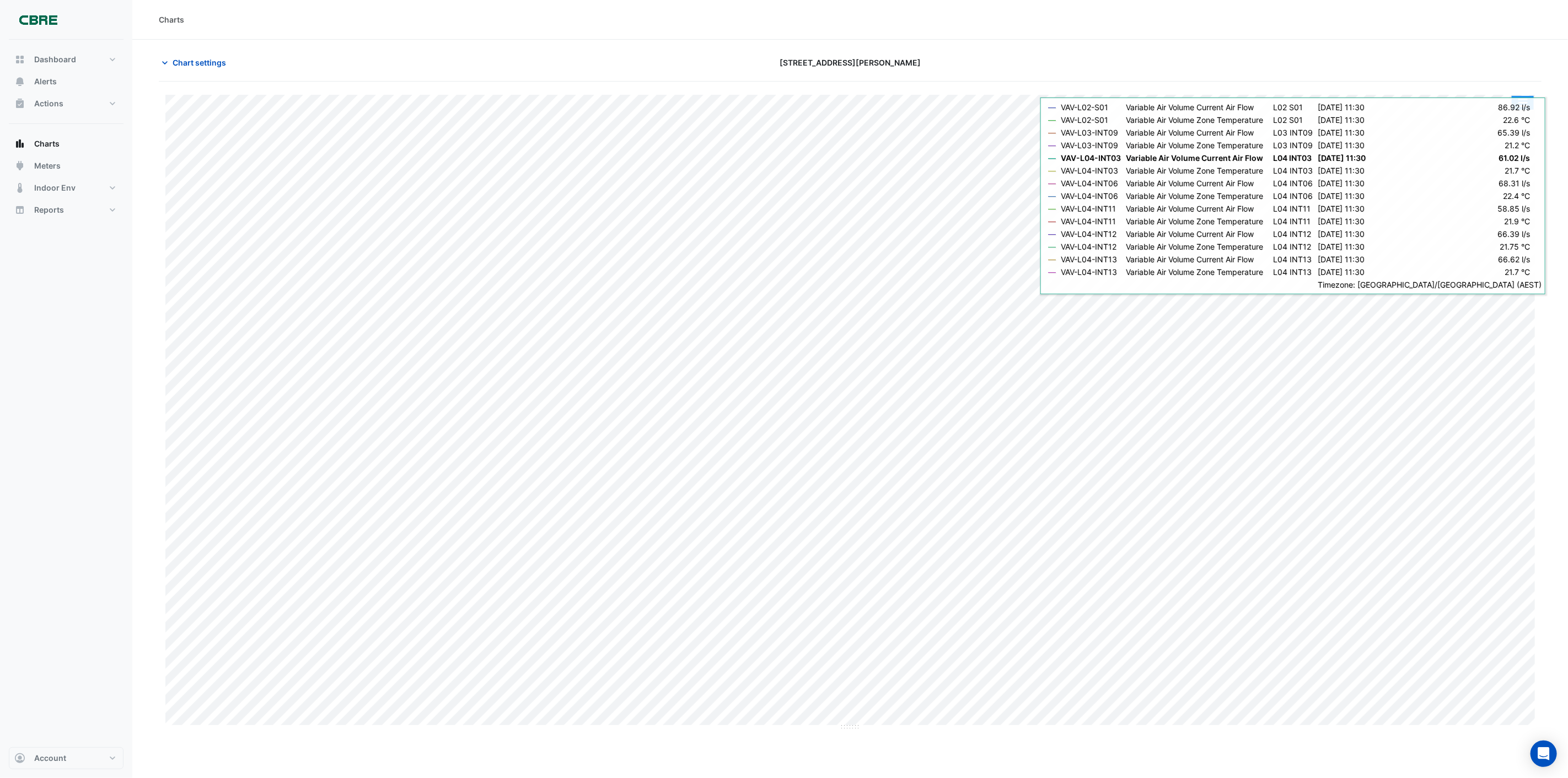
click at [1527, 102] on button "button" at bounding box center [1523, 103] width 22 height 14
click at [1502, 288] on div "Export CSV - Pivot" at bounding box center [1500, 294] width 66 height 27
click at [1495, 159] on div "Split All" at bounding box center [1500, 161] width 66 height 20
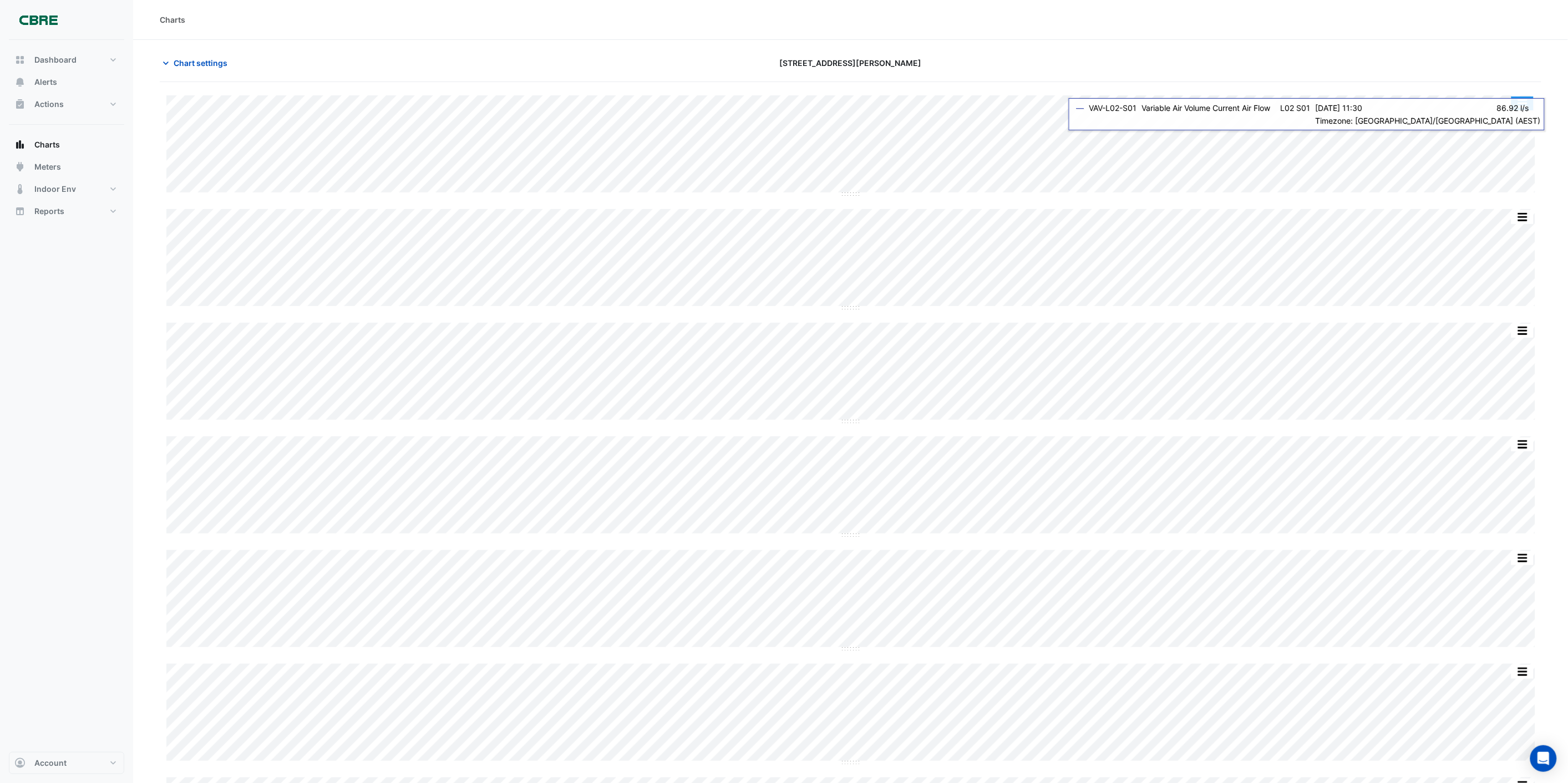
click at [1525, 102] on button "button" at bounding box center [1523, 103] width 23 height 14
click at [1492, 162] on div "Split None" at bounding box center [1500, 163] width 67 height 20
click at [1531, 101] on button "button" at bounding box center [1532, 103] width 23 height 14
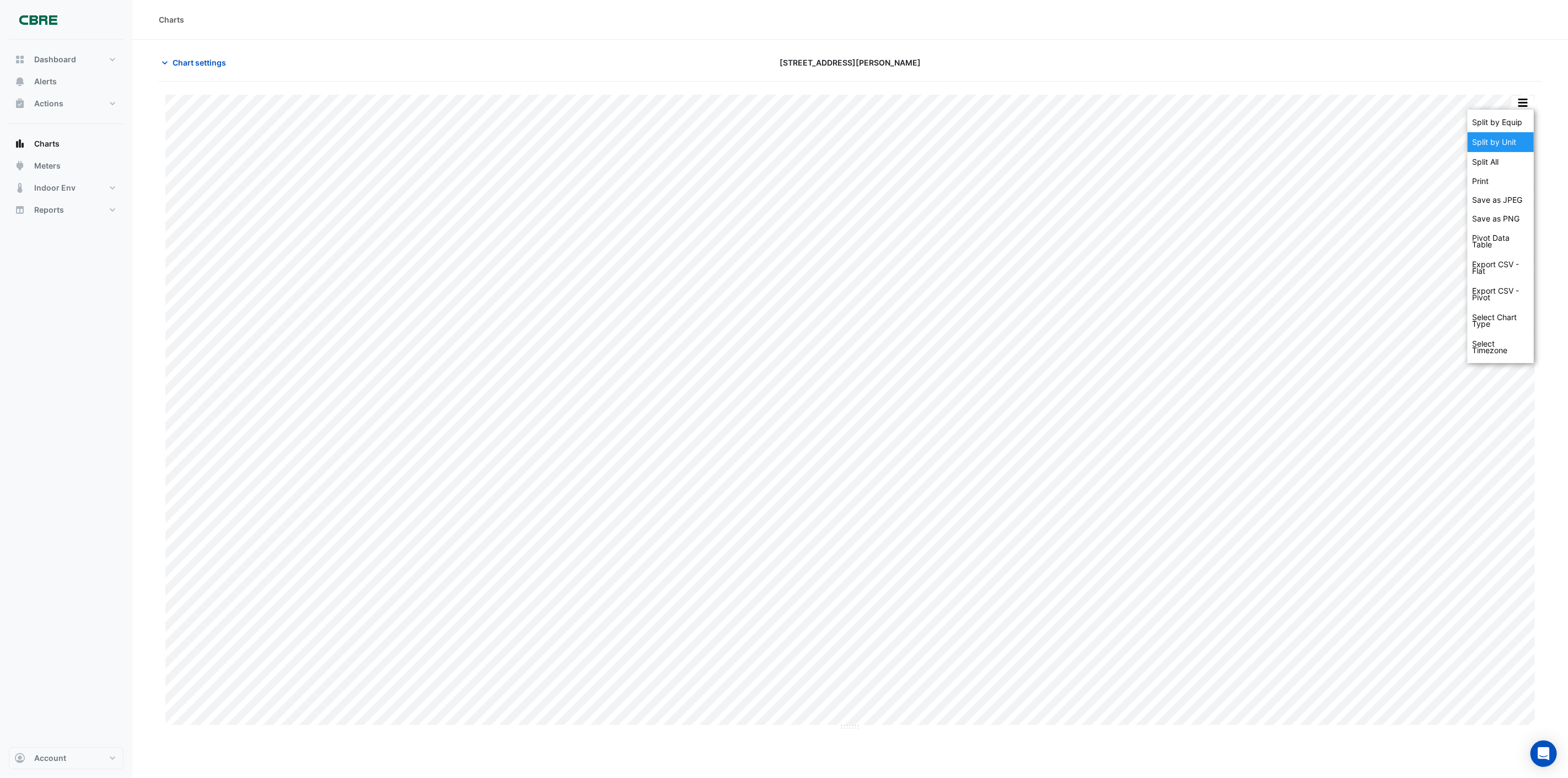
click at [1489, 140] on div "Split by Unit" at bounding box center [1500, 142] width 66 height 20
click at [1529, 103] on button "button" at bounding box center [1523, 103] width 22 height 14
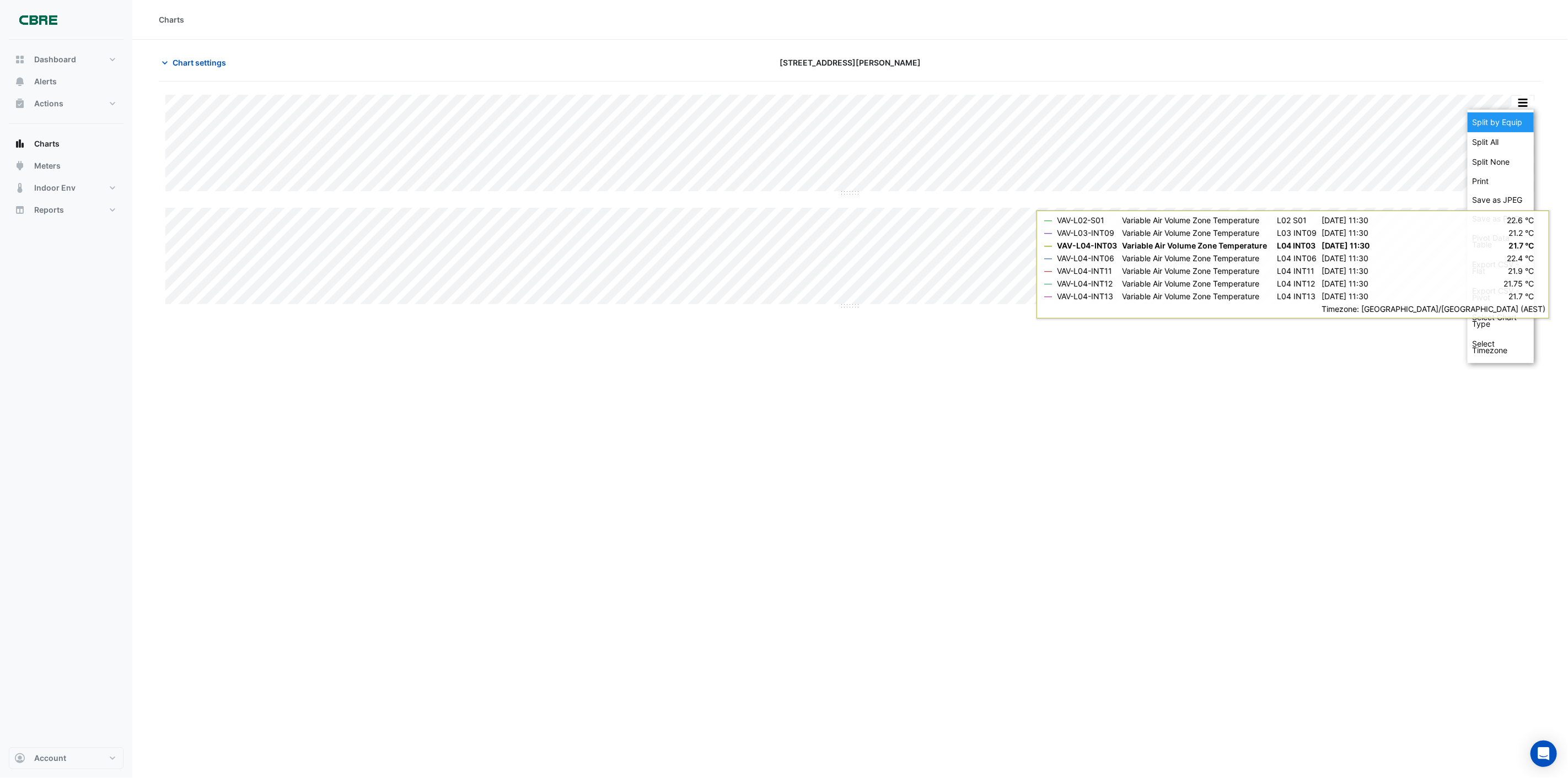
click at [1507, 126] on div "Split by Equip" at bounding box center [1500, 122] width 66 height 20
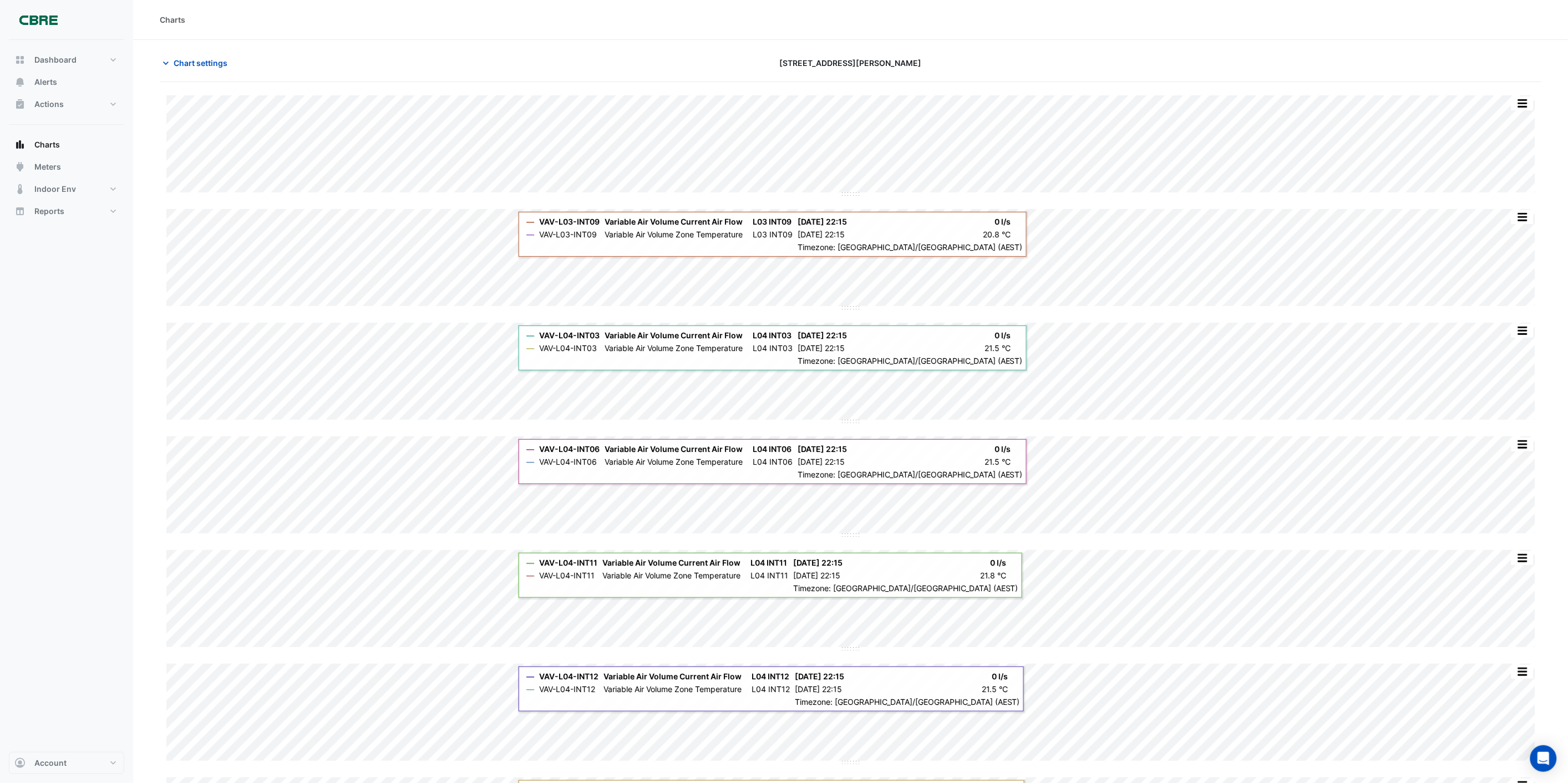
click at [470, 44] on section "Chart settings [STREET_ADDRESS][PERSON_NAME] Split by Unit Split All Split None…" at bounding box center [850, 466] width 1435 height 852
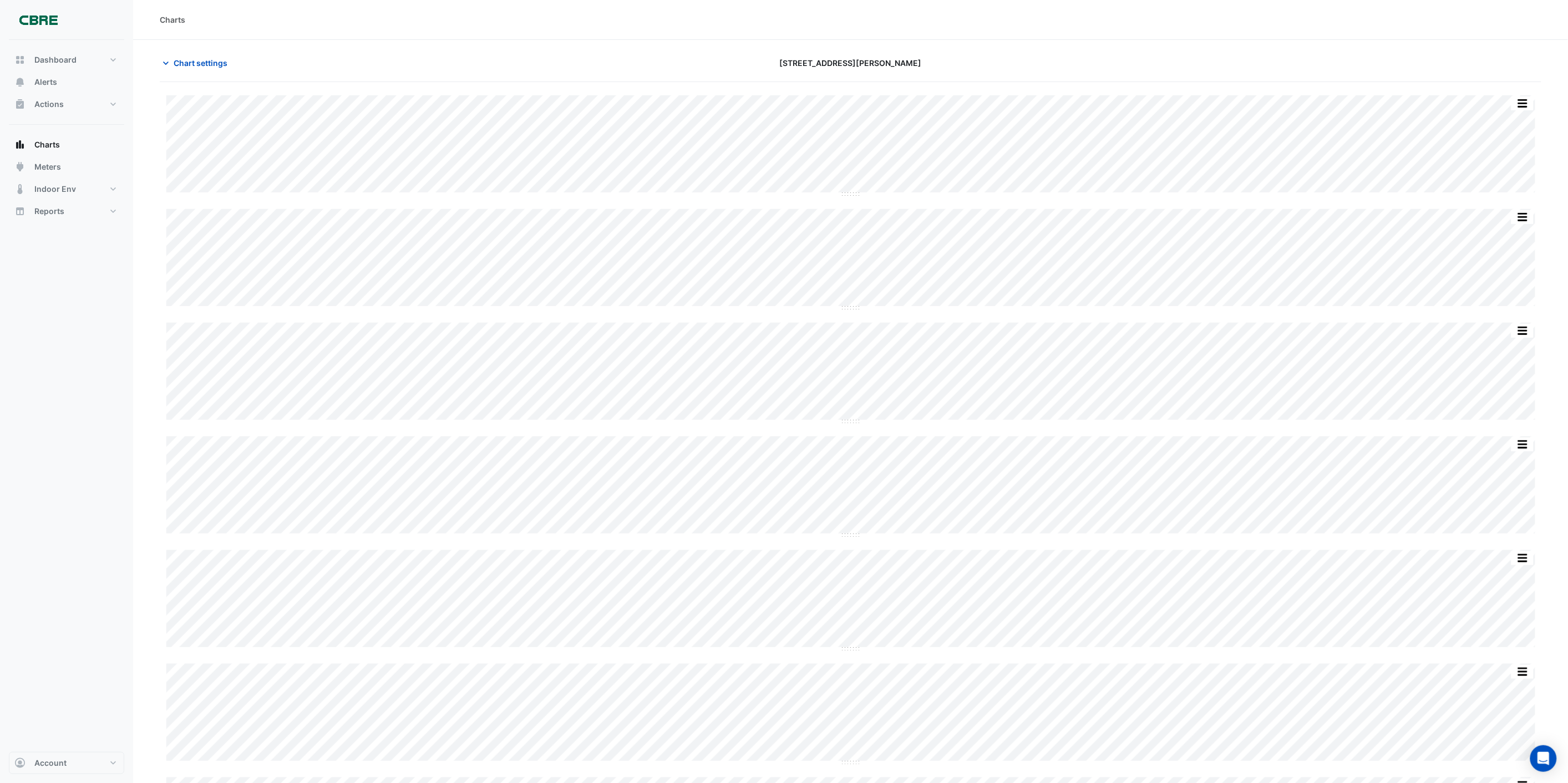
click at [136, 276] on section "Chart settings [STREET_ADDRESS][PERSON_NAME] Split by Unit Split All Split None…" at bounding box center [850, 466] width 1435 height 852
